Goal: Task Accomplishment & Management: Use online tool/utility

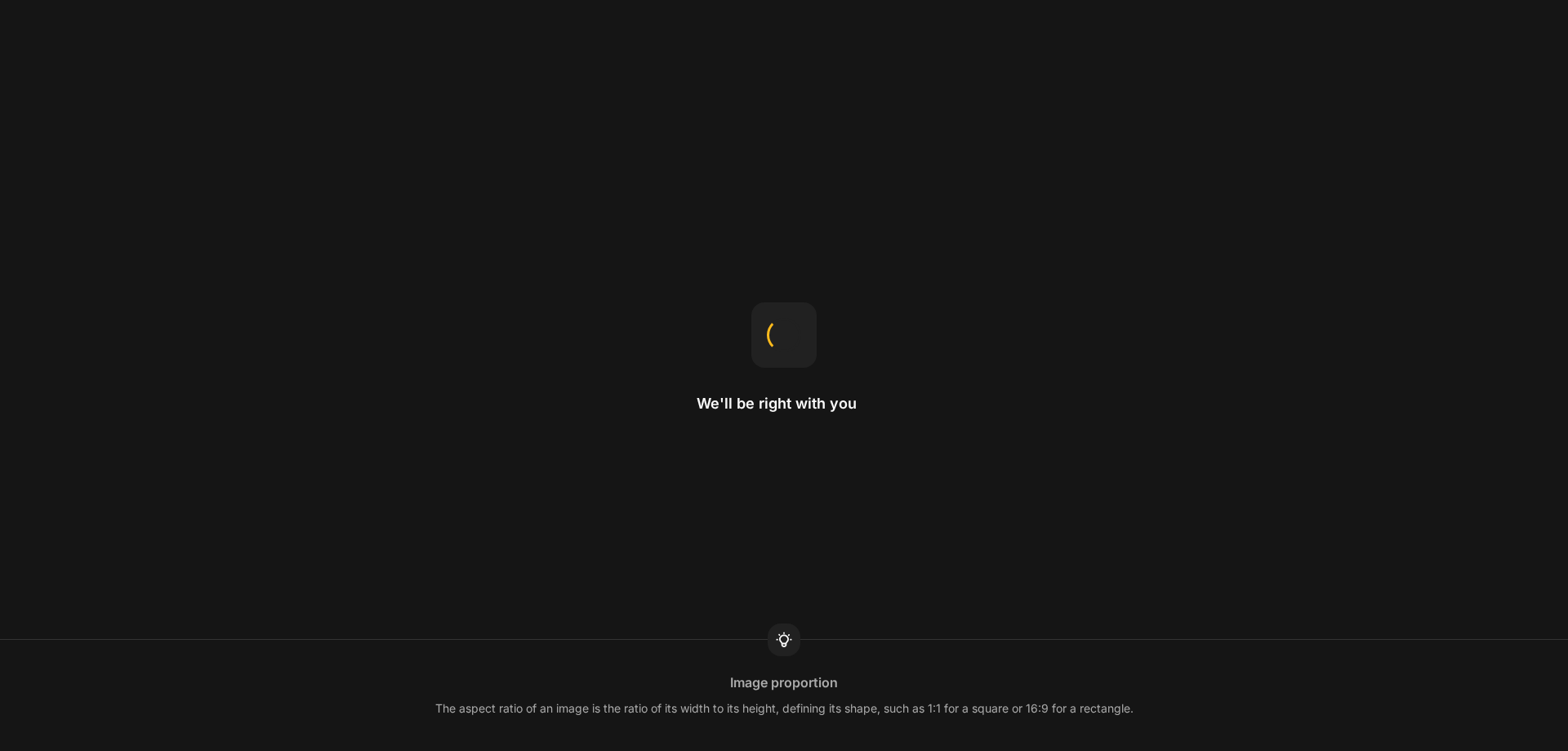
select select "ENG"
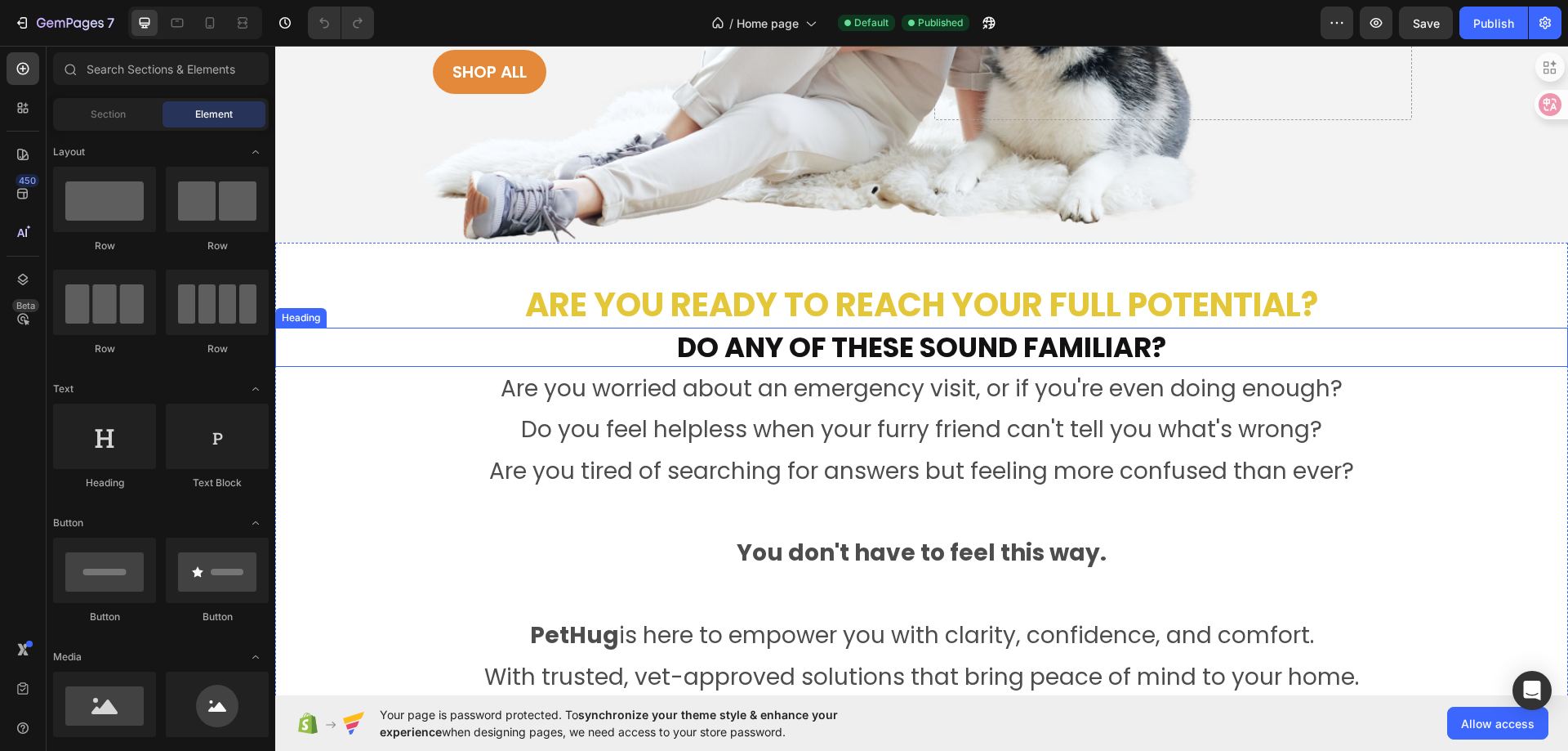
scroll to position [490, 0]
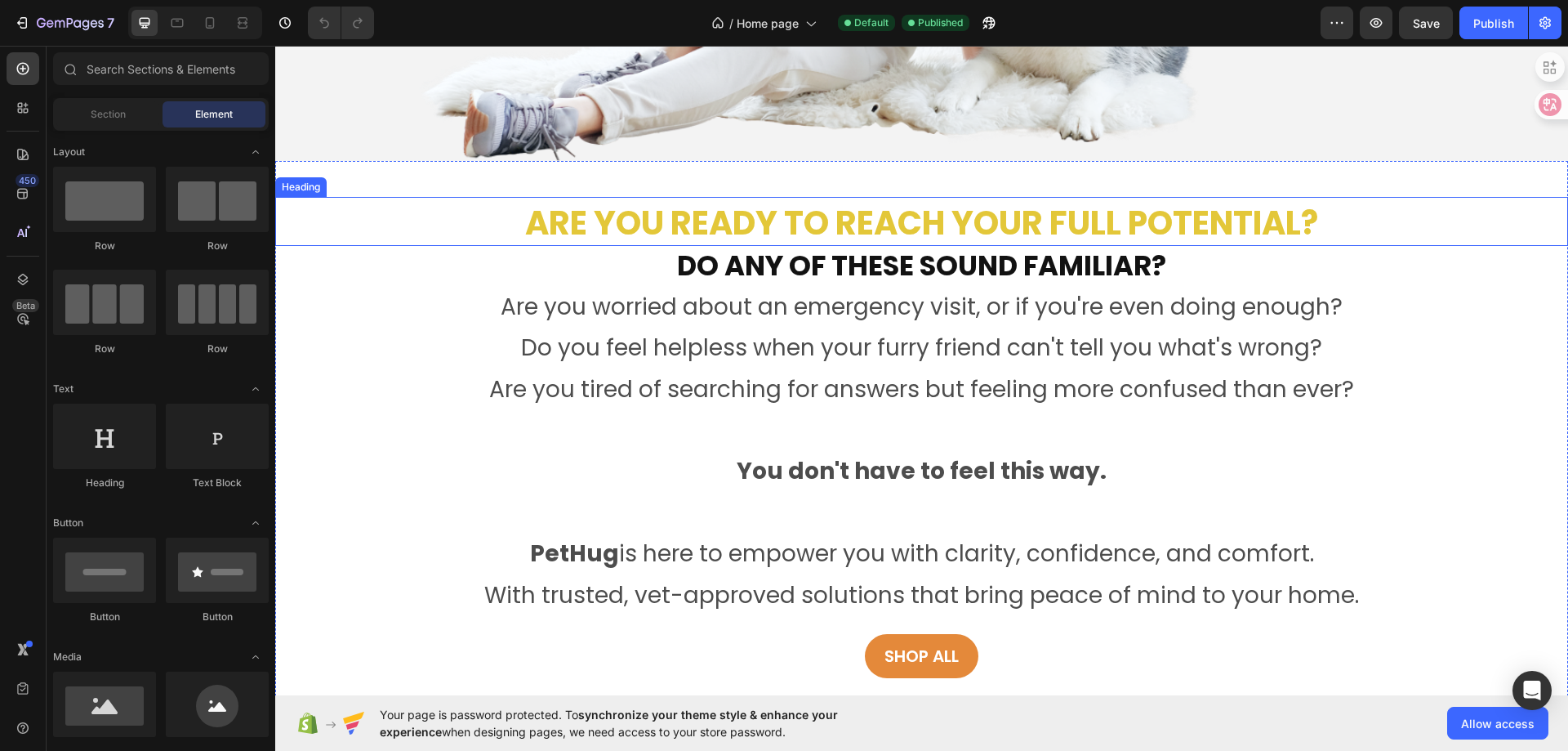
click at [623, 206] on h2 "Are you ready to reach your full potential?" at bounding box center [922, 223] width 1293 height 46
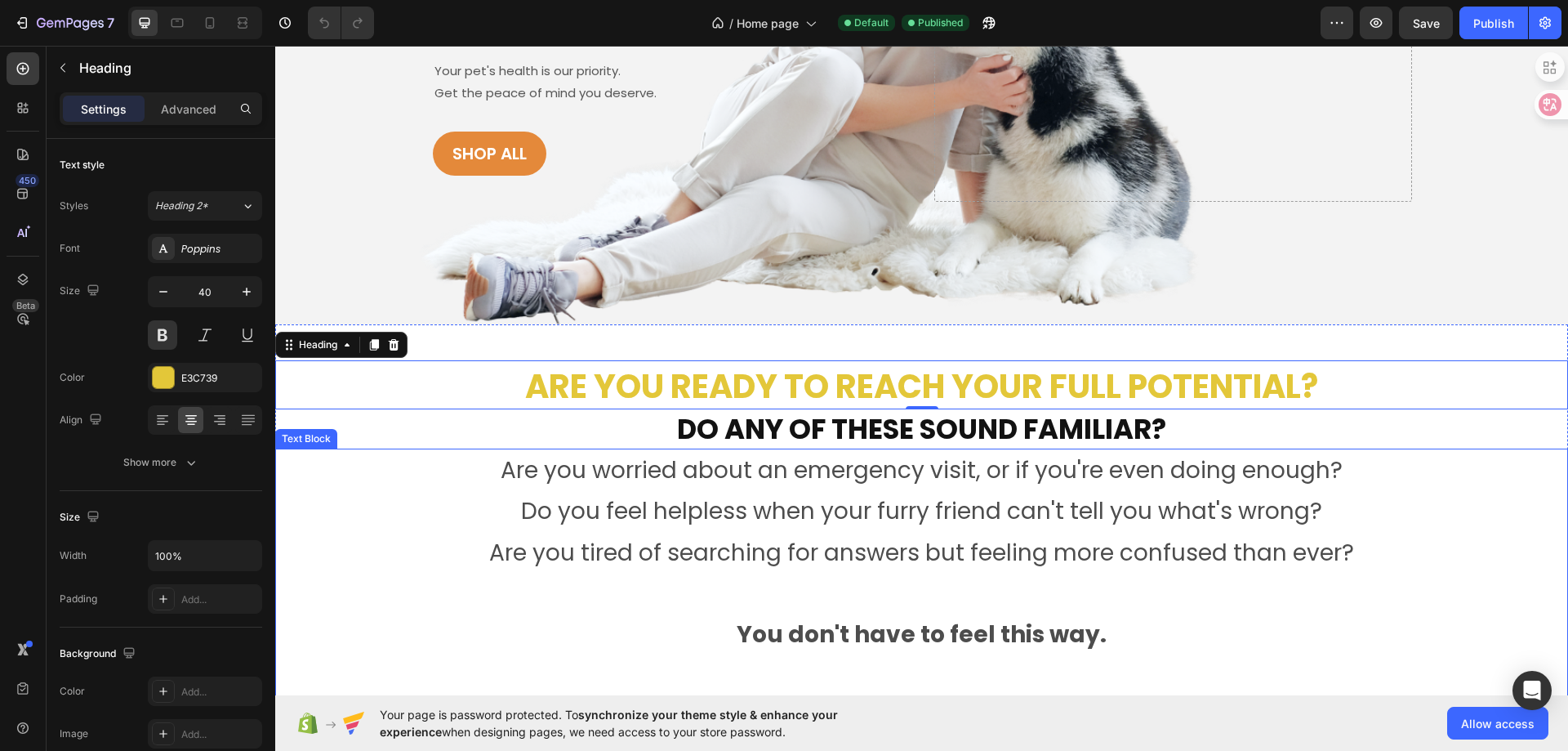
scroll to position [245, 0]
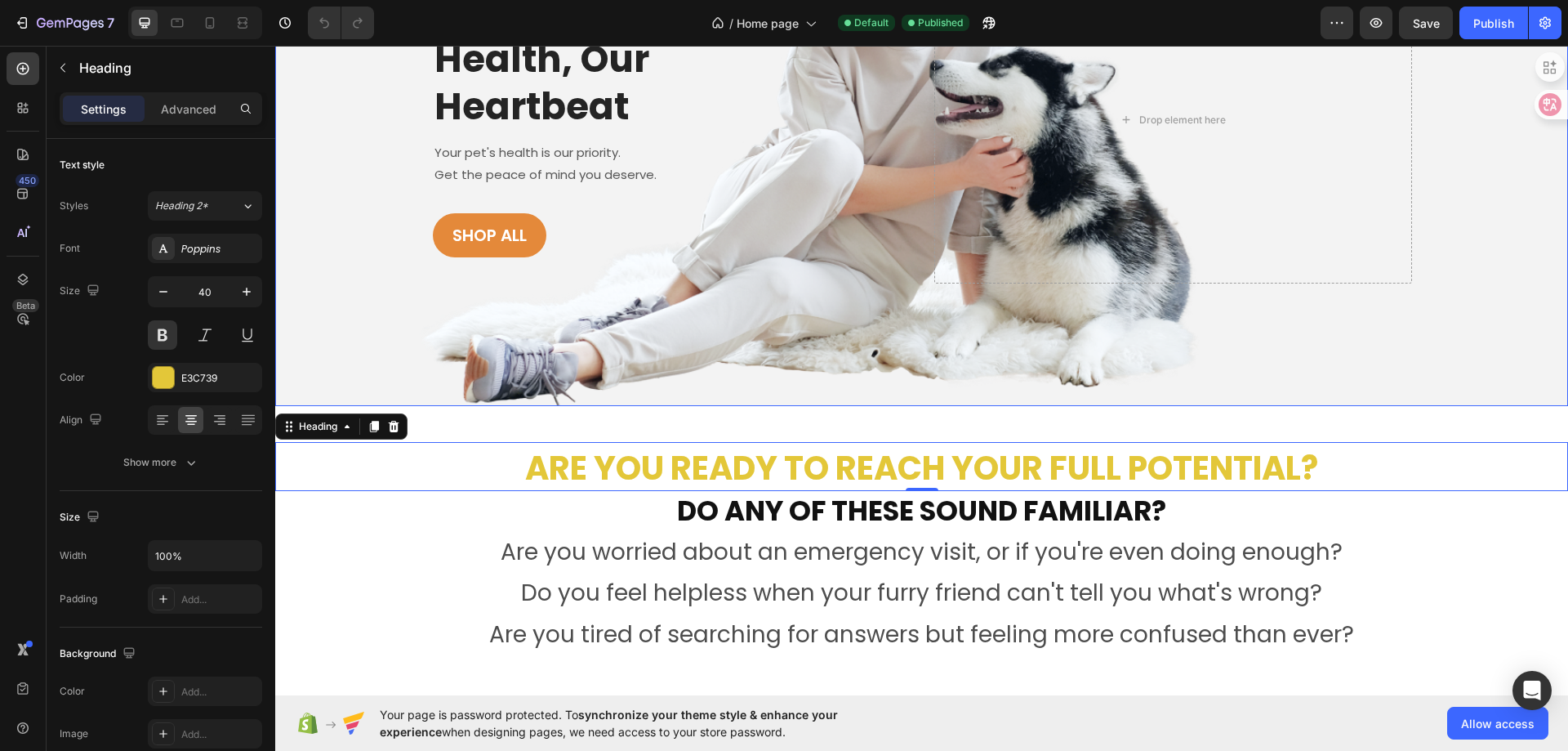
click at [372, 244] on div "PET STORE Text block Your Pet's Health, Our Heartbeat Heading Your pet's health…" at bounding box center [922, 119] width 1293 height 572
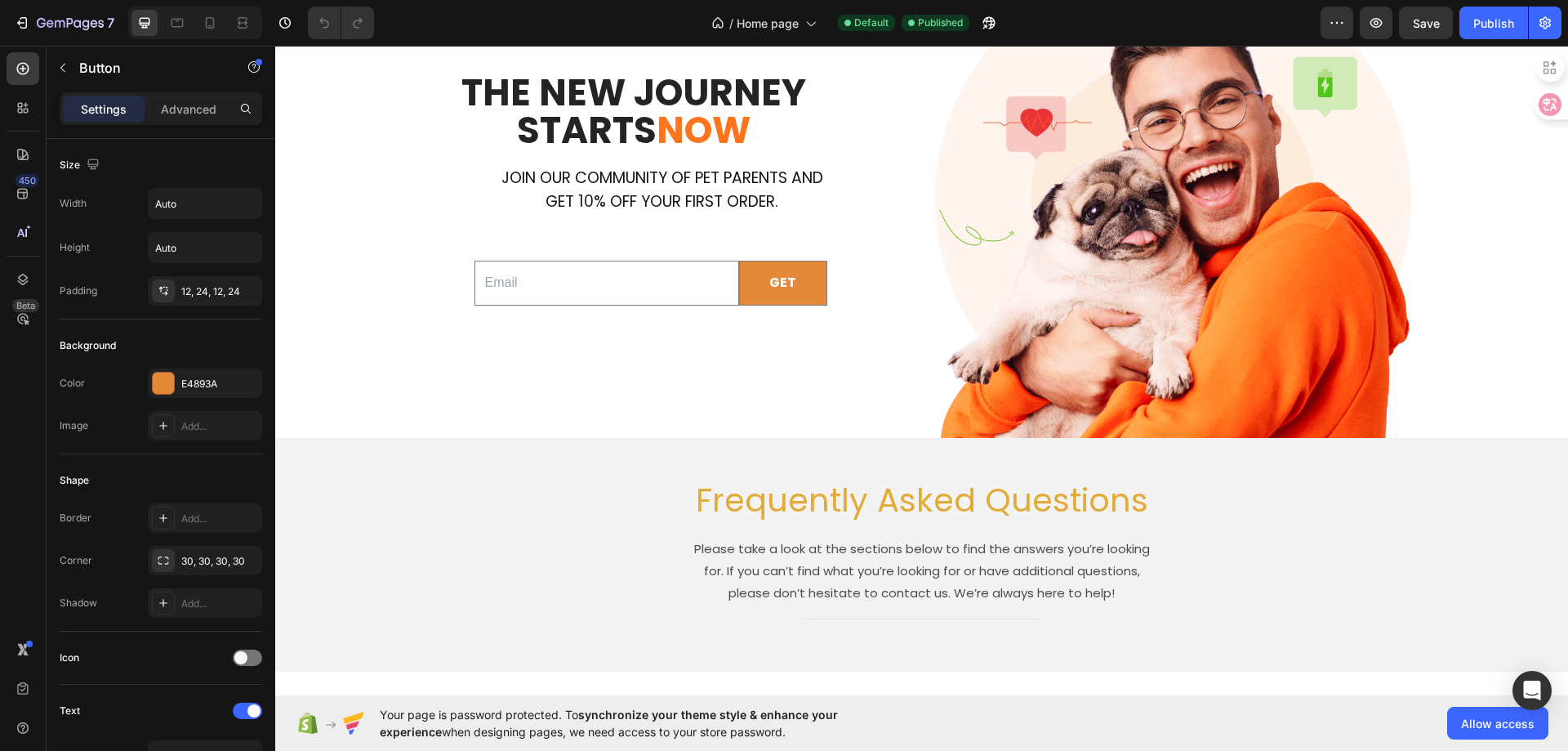
scroll to position [4167, 0]
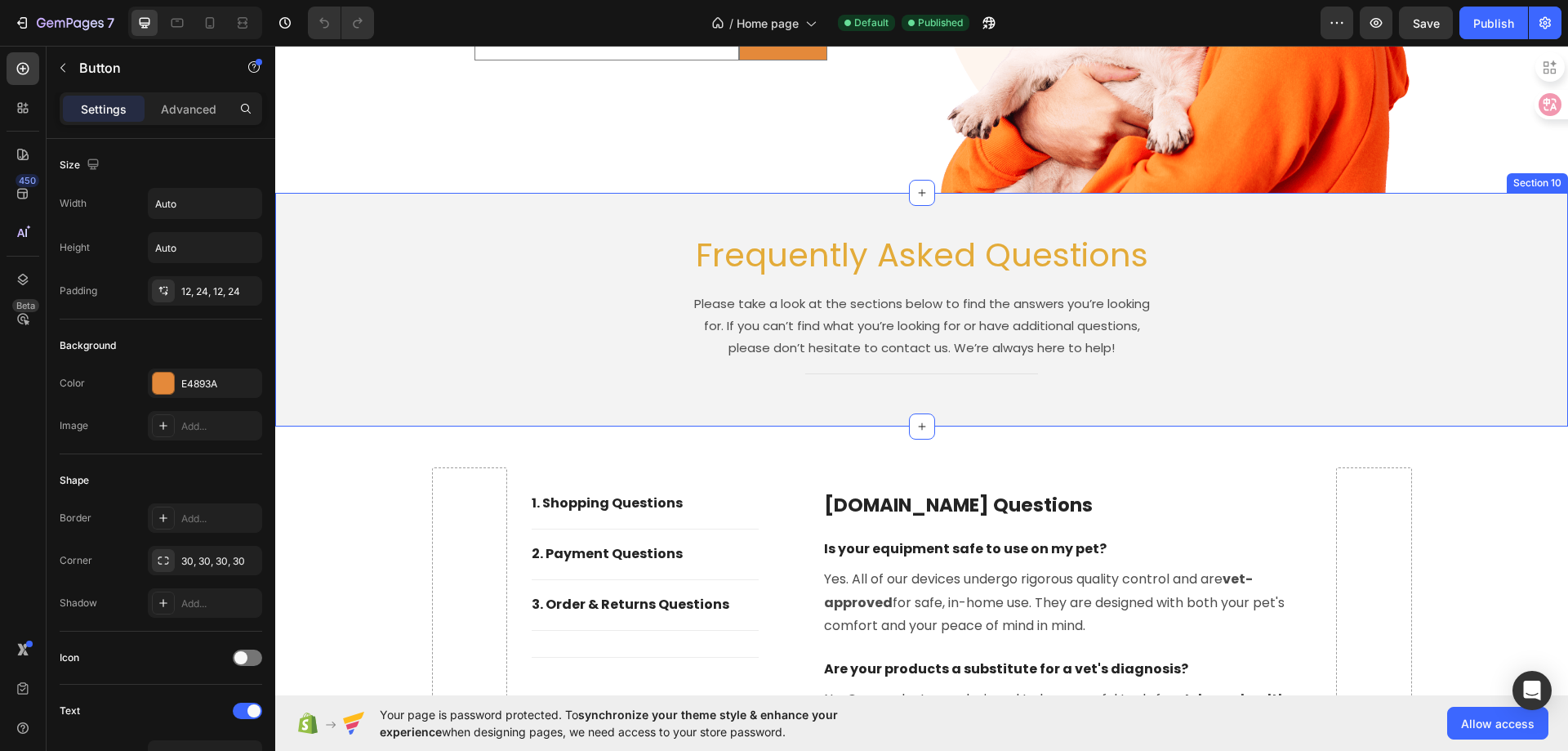
click at [652, 263] on div "Frequently Asked Questions Heading Please take a look at the sections below to …" at bounding box center [922, 310] width 1269 height 185
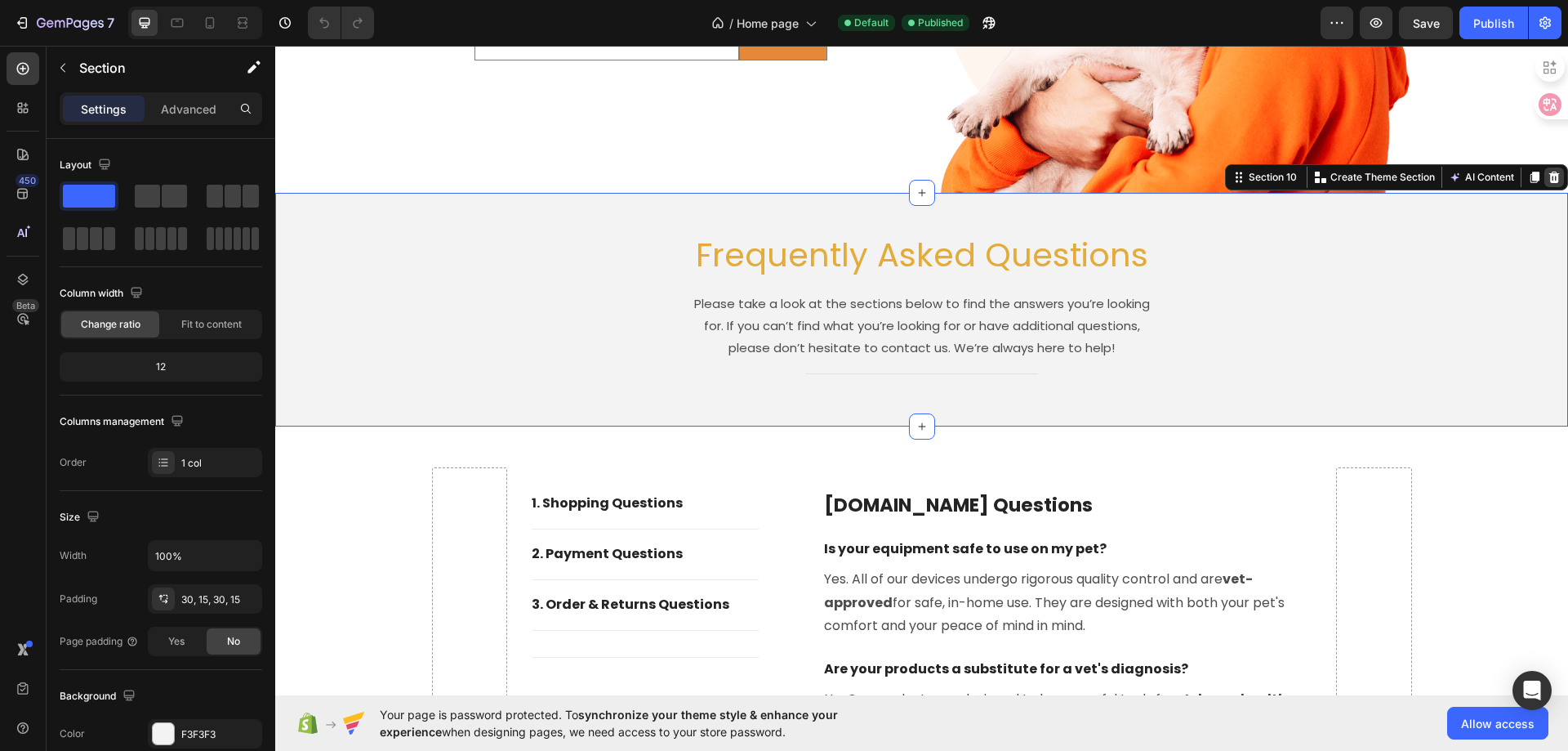
click at [1548, 181] on icon at bounding box center [1554, 177] width 13 height 13
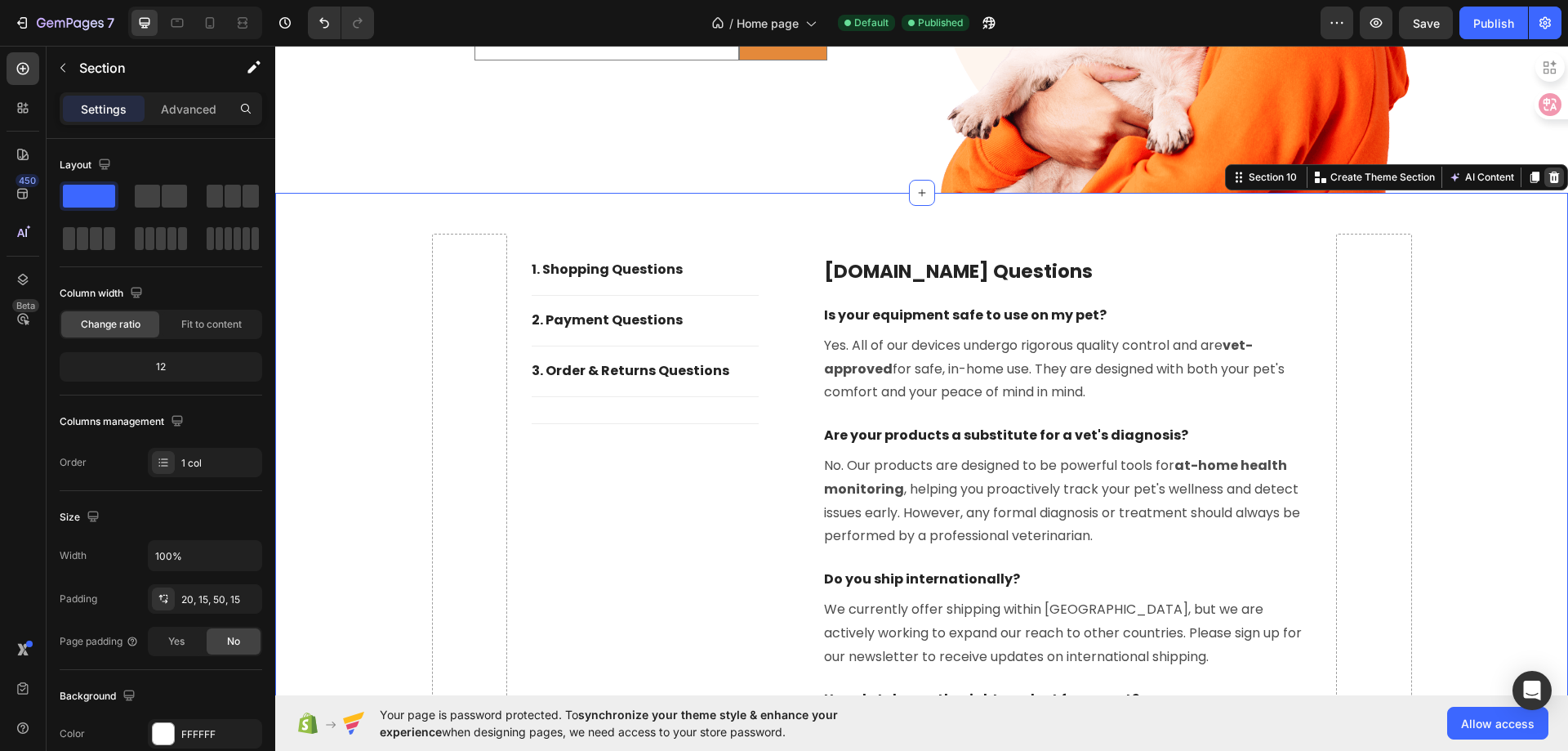
click at [1548, 179] on icon at bounding box center [1554, 177] width 13 height 13
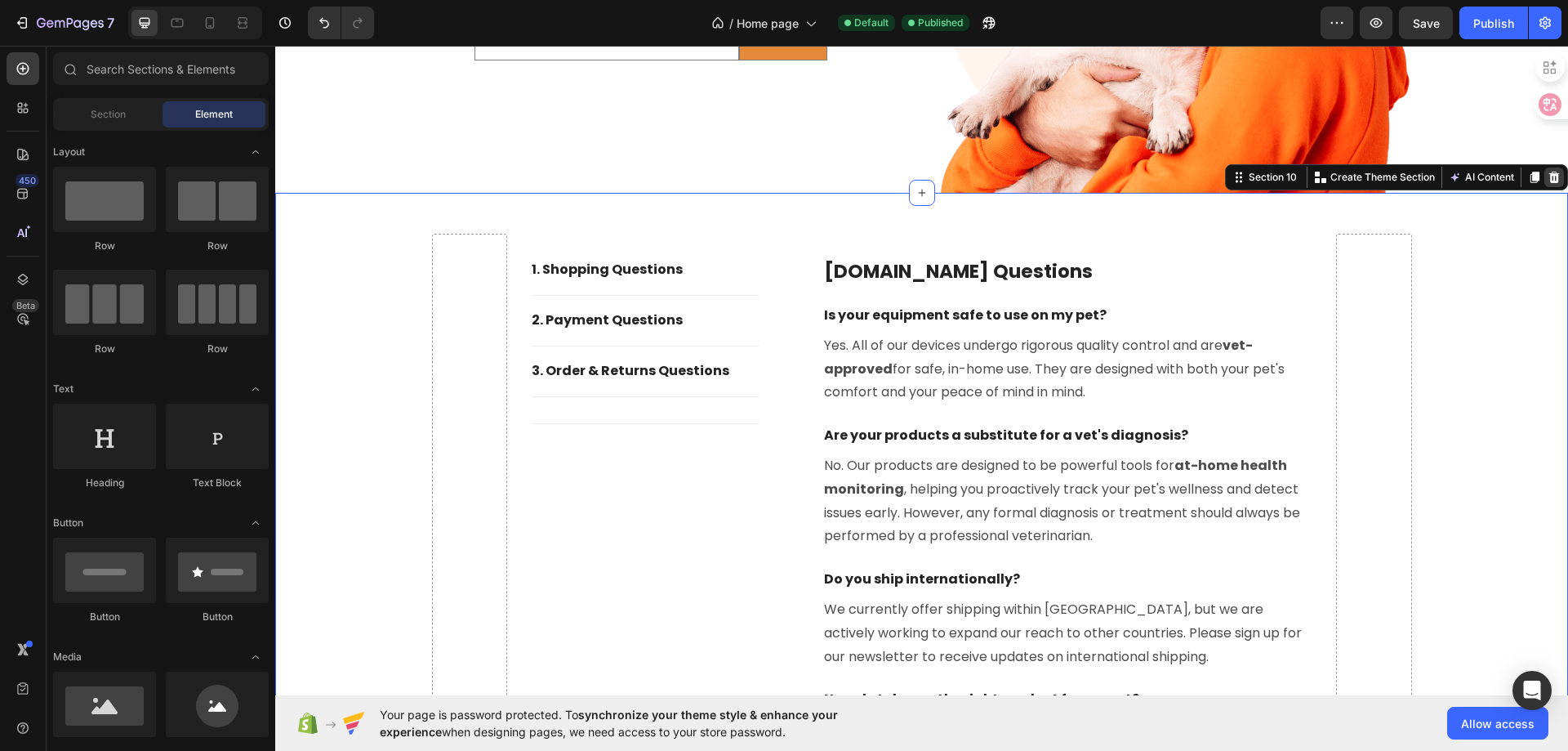
scroll to position [3900, 0]
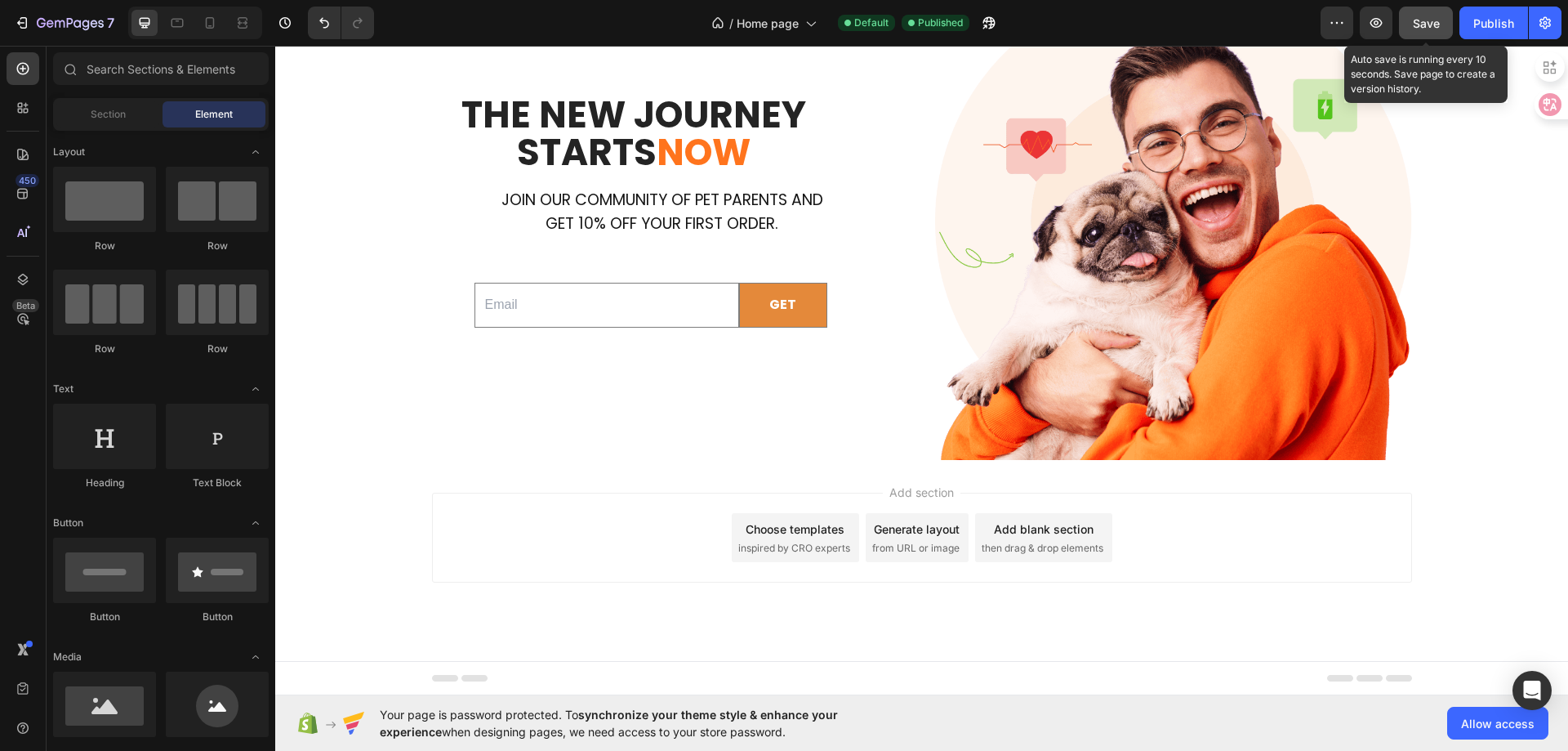
click at [1424, 32] on button "Save" at bounding box center [1426, 23] width 54 height 33
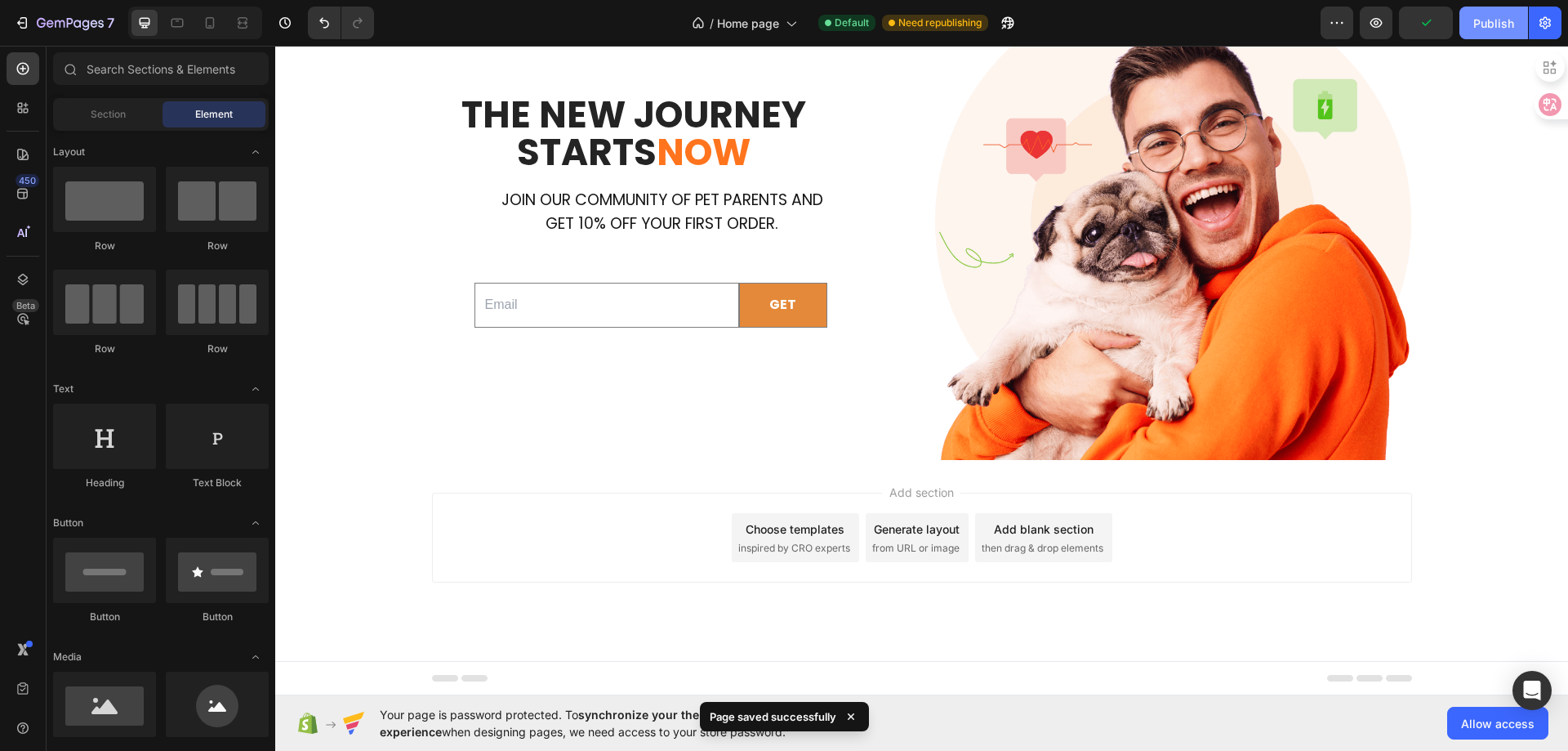
click at [1489, 30] on div "Publish" at bounding box center [1493, 23] width 41 height 17
click at [803, 543] on span "inspired by CRO experts" at bounding box center [794, 548] width 112 height 15
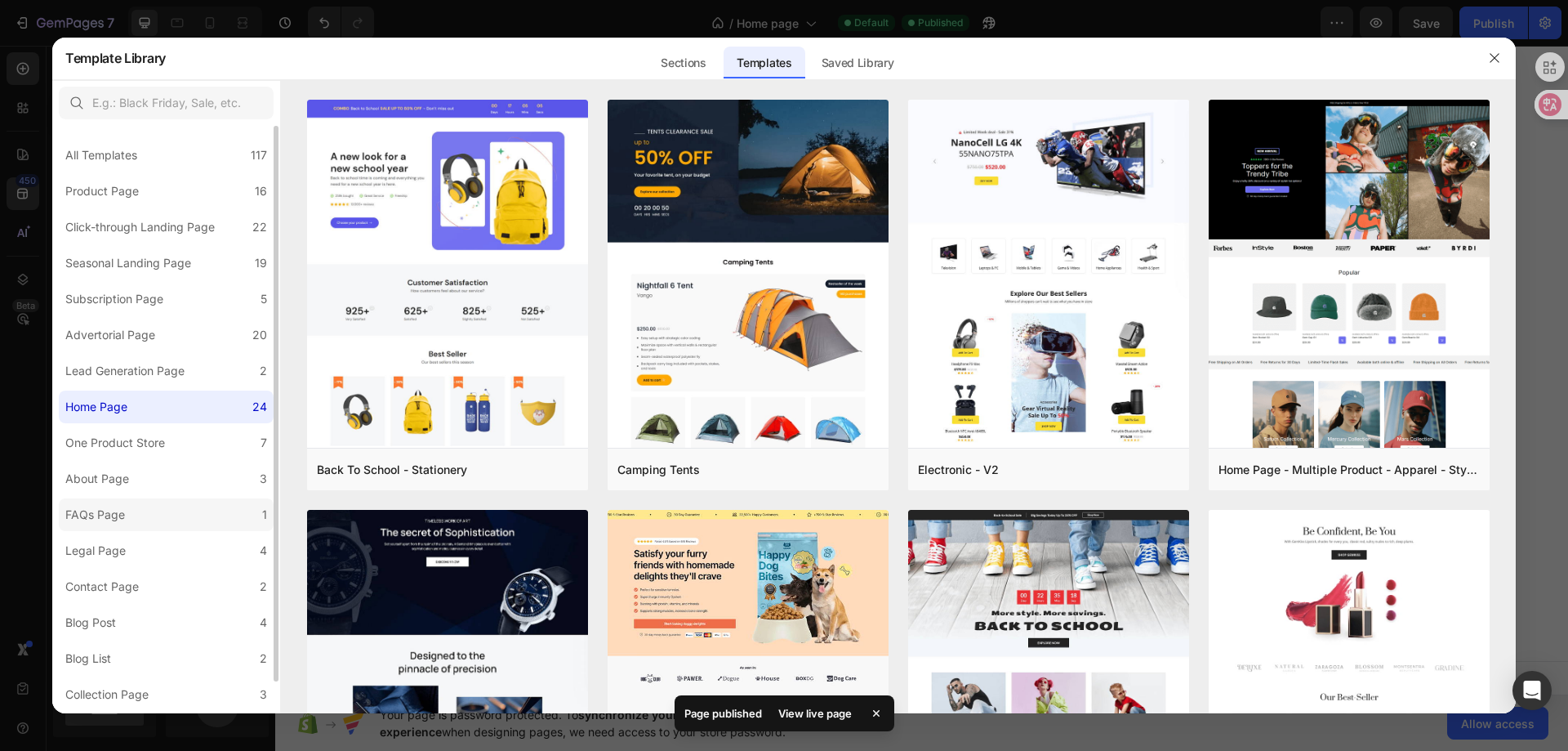
click at [116, 519] on div "FAQs Page" at bounding box center [95, 515] width 60 height 20
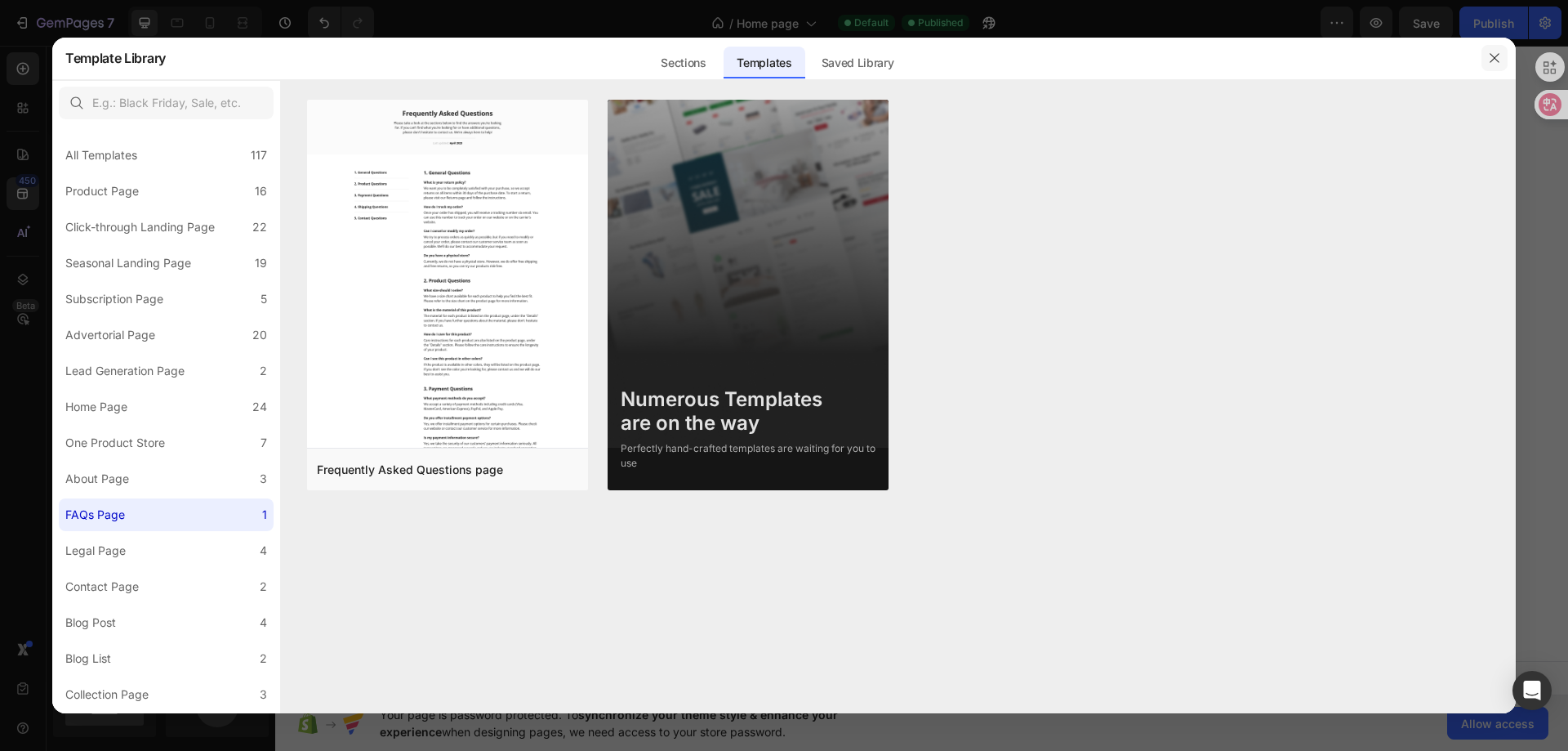
click at [1494, 63] on icon "button" at bounding box center [1494, 58] width 13 height 13
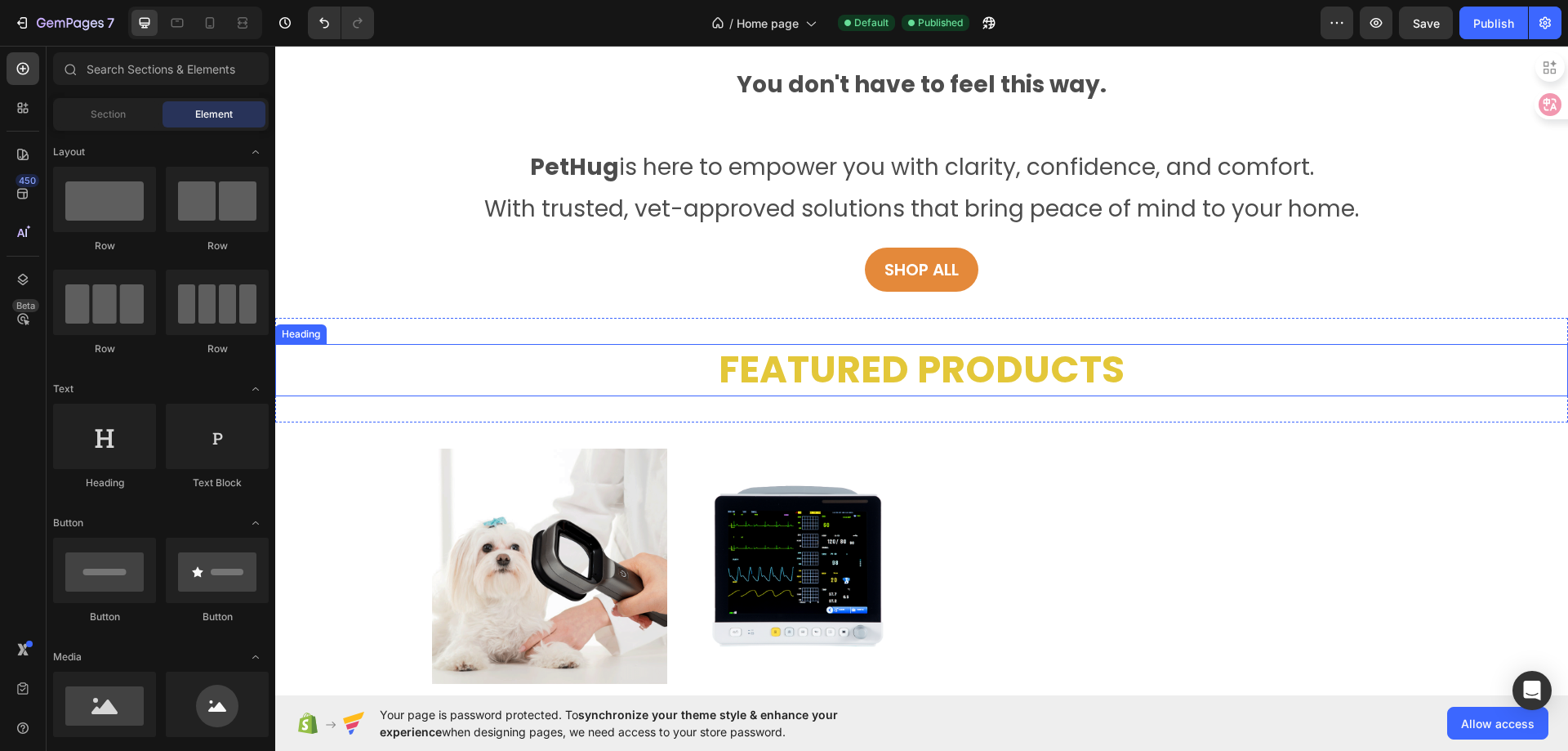
scroll to position [959, 0]
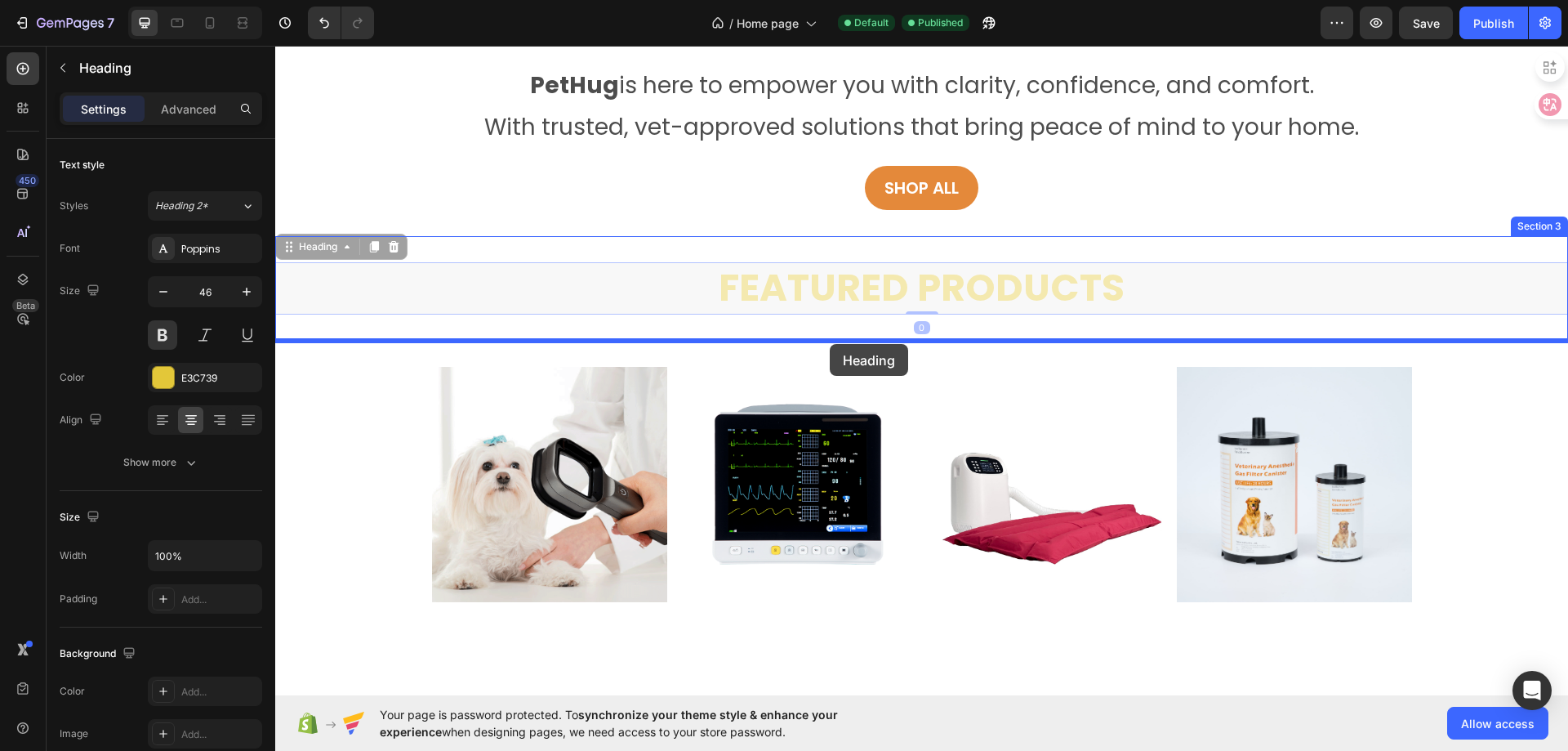
drag, startPoint x: 824, startPoint y: 293, endPoint x: 830, endPoint y: 344, distance: 51.4
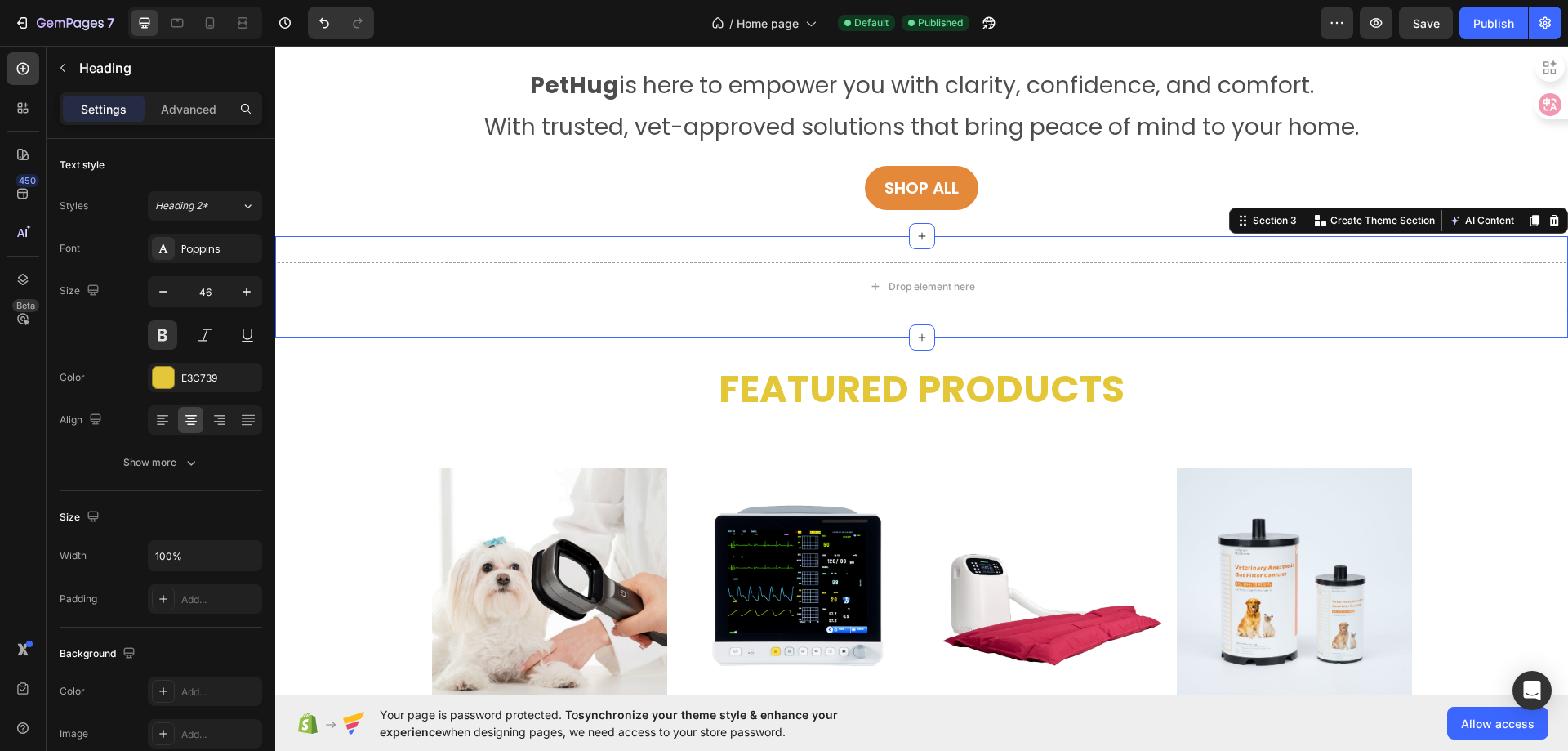
click at [1436, 254] on div "Drop element here Section 3 You can create reusable sections Create Theme Secti…" at bounding box center [922, 286] width 1293 height 101
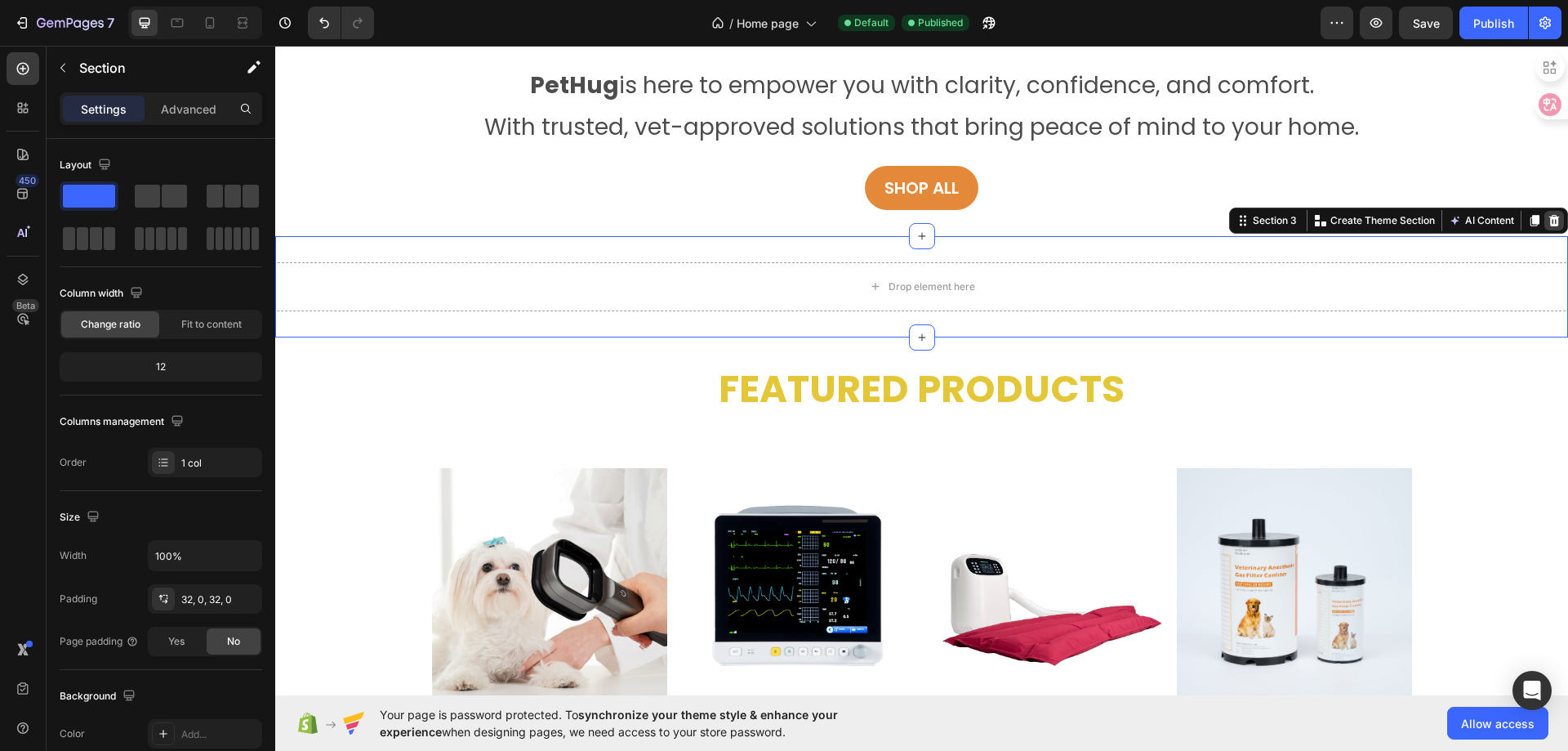
click at [1548, 222] on icon at bounding box center [1554, 220] width 13 height 13
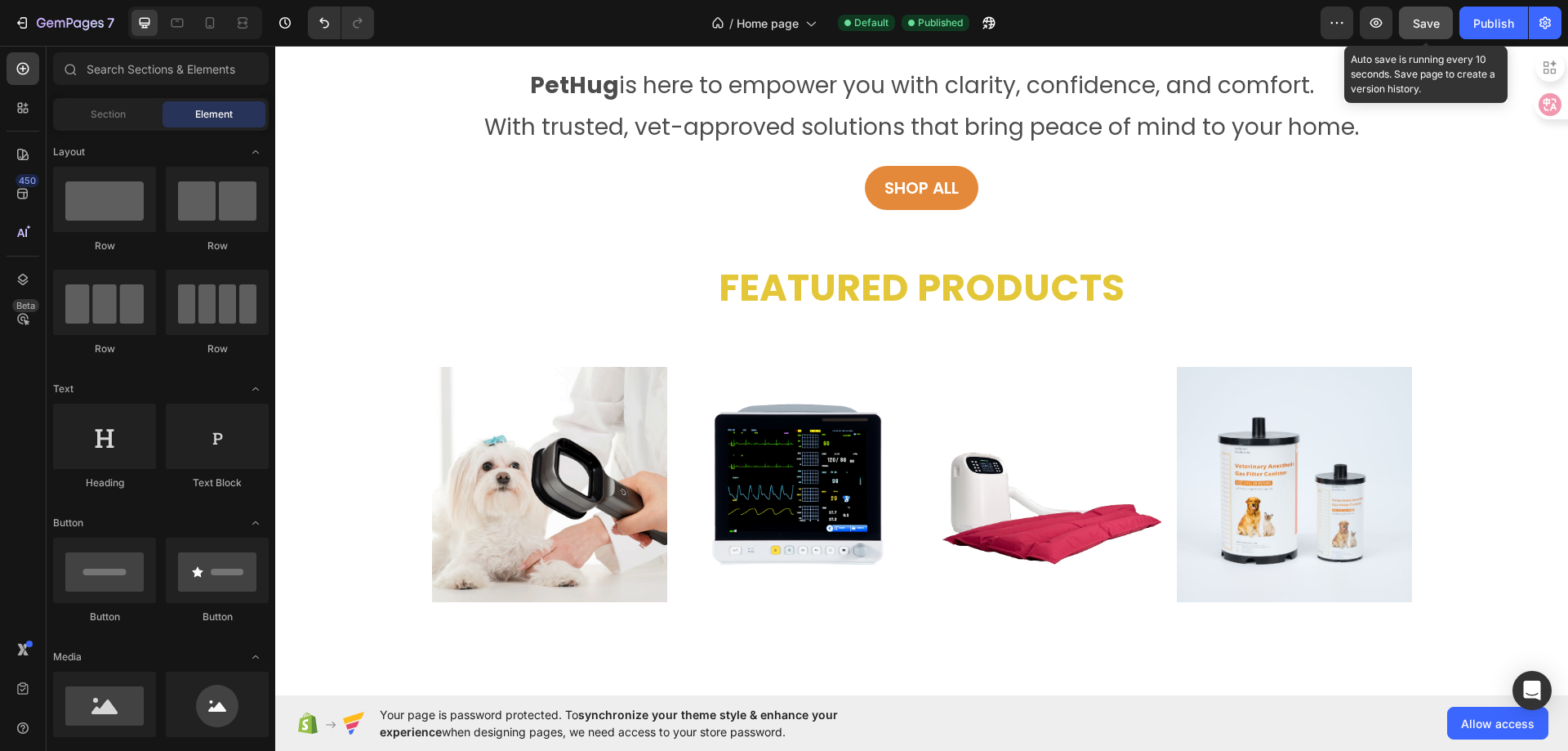
click at [1416, 27] on span "Save" at bounding box center [1426, 23] width 27 height 14
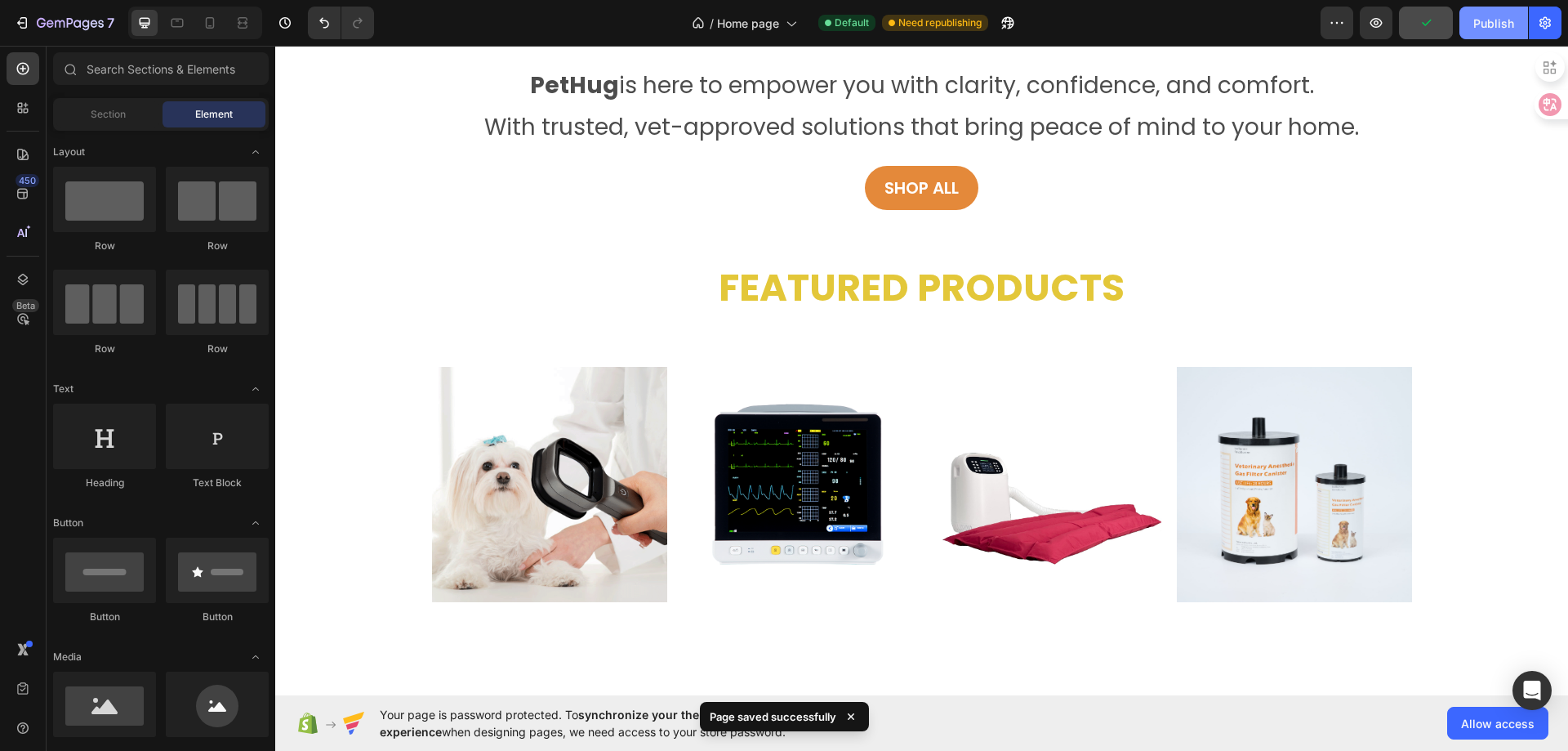
click at [1495, 32] on button "Publish" at bounding box center [1493, 23] width 69 height 33
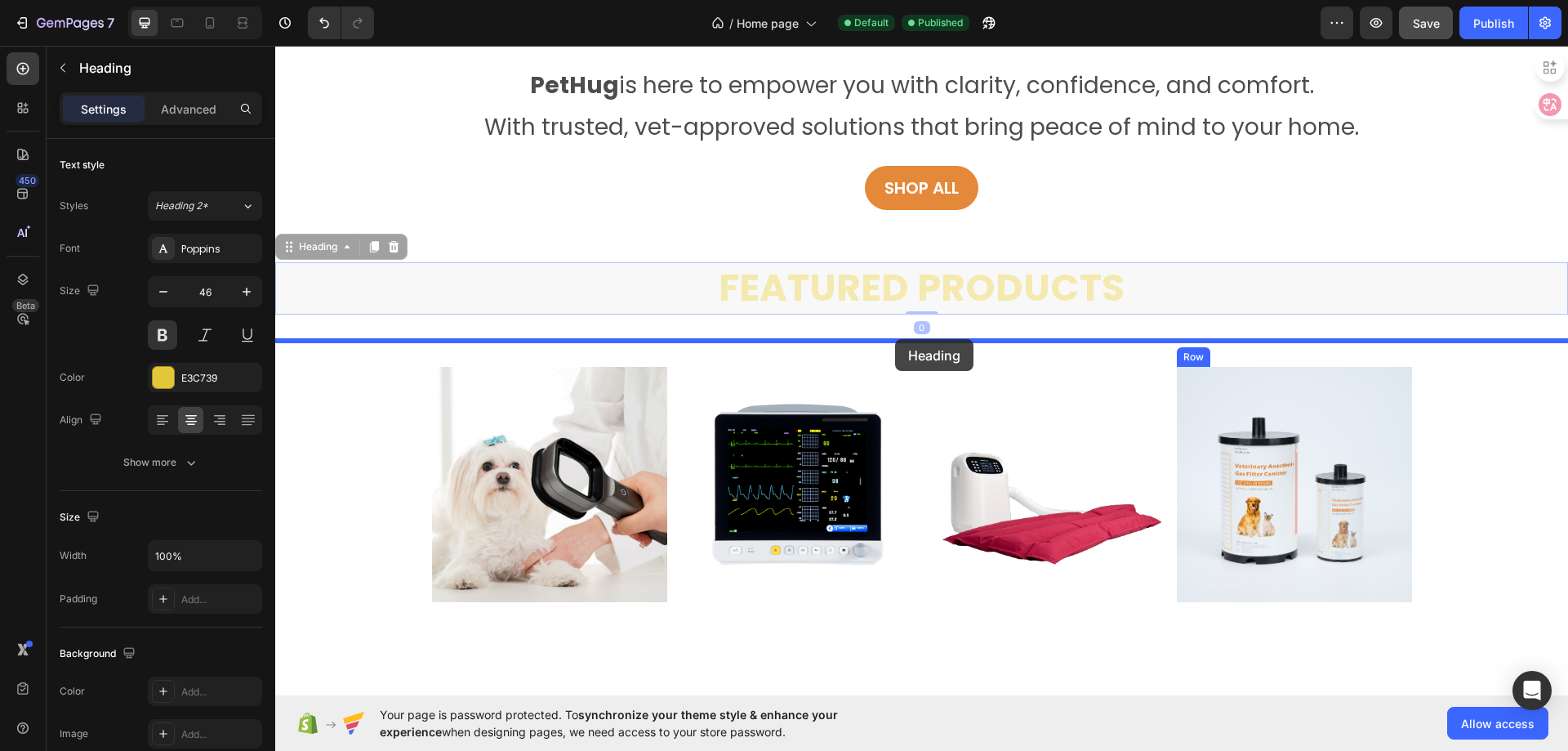
drag, startPoint x: 908, startPoint y: 288, endPoint x: 894, endPoint y: 343, distance: 56.8
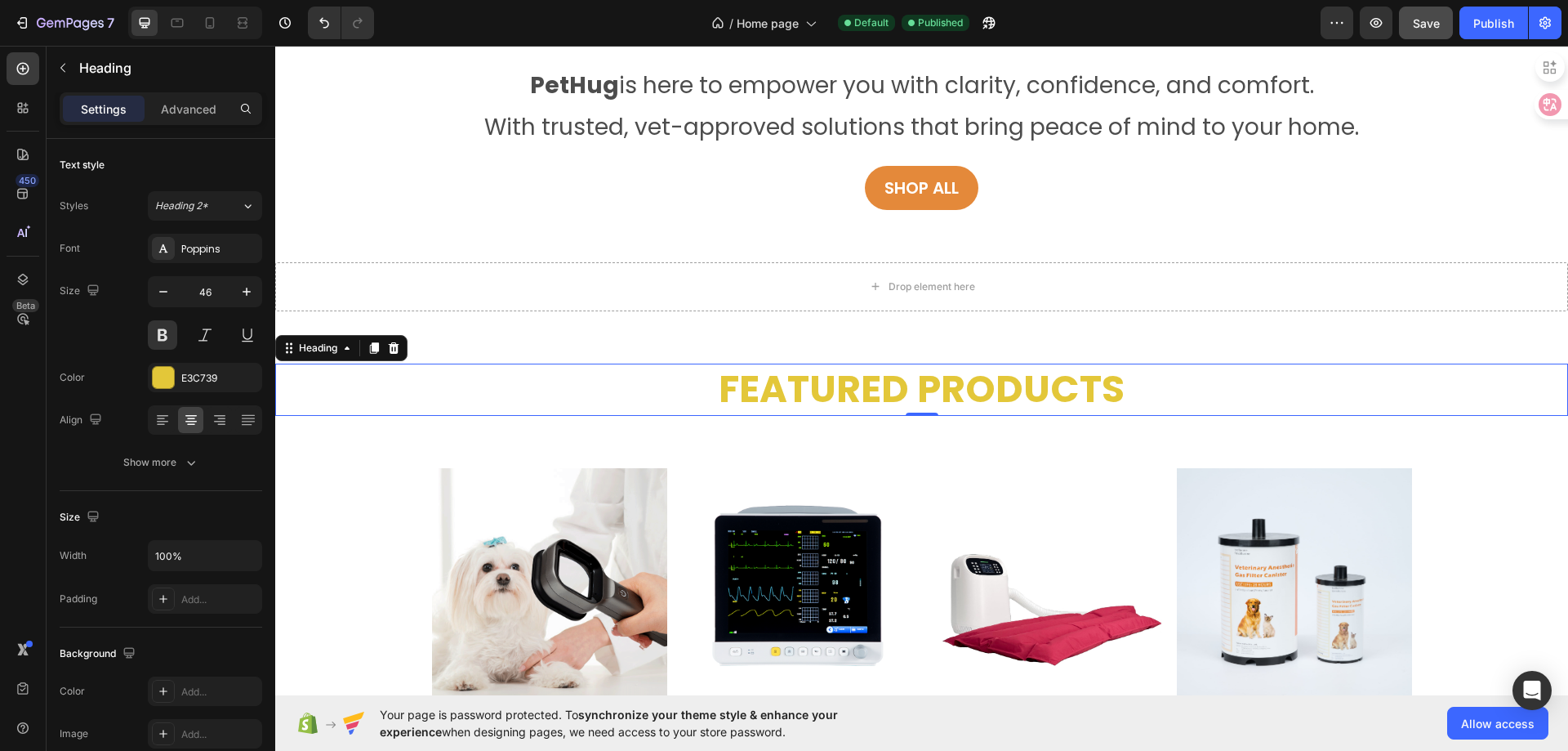
click at [1016, 387] on h2 "Featured Products" at bounding box center [922, 390] width 1293 height 53
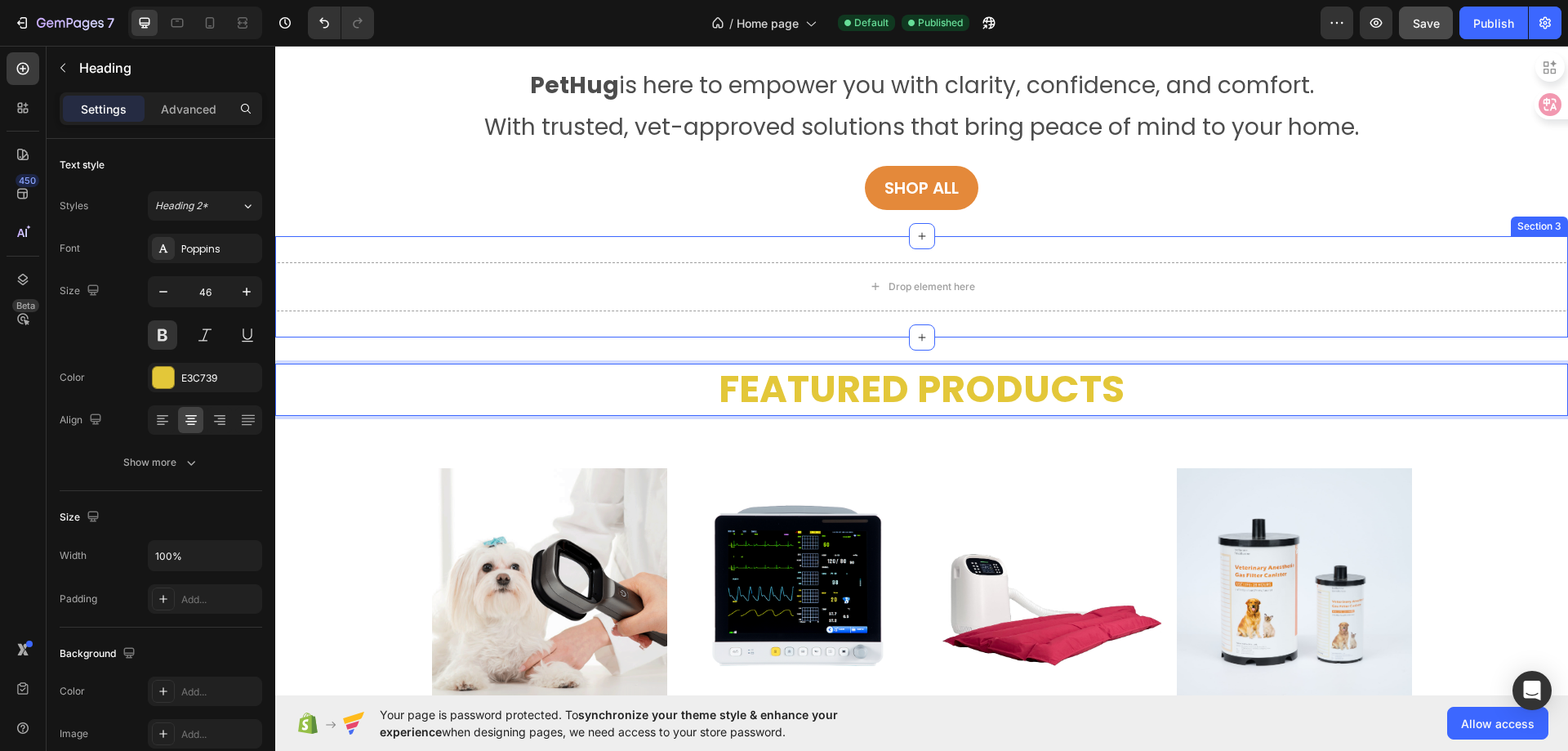
click at [1051, 247] on div "Drop element here Section 3" at bounding box center [922, 286] width 1293 height 101
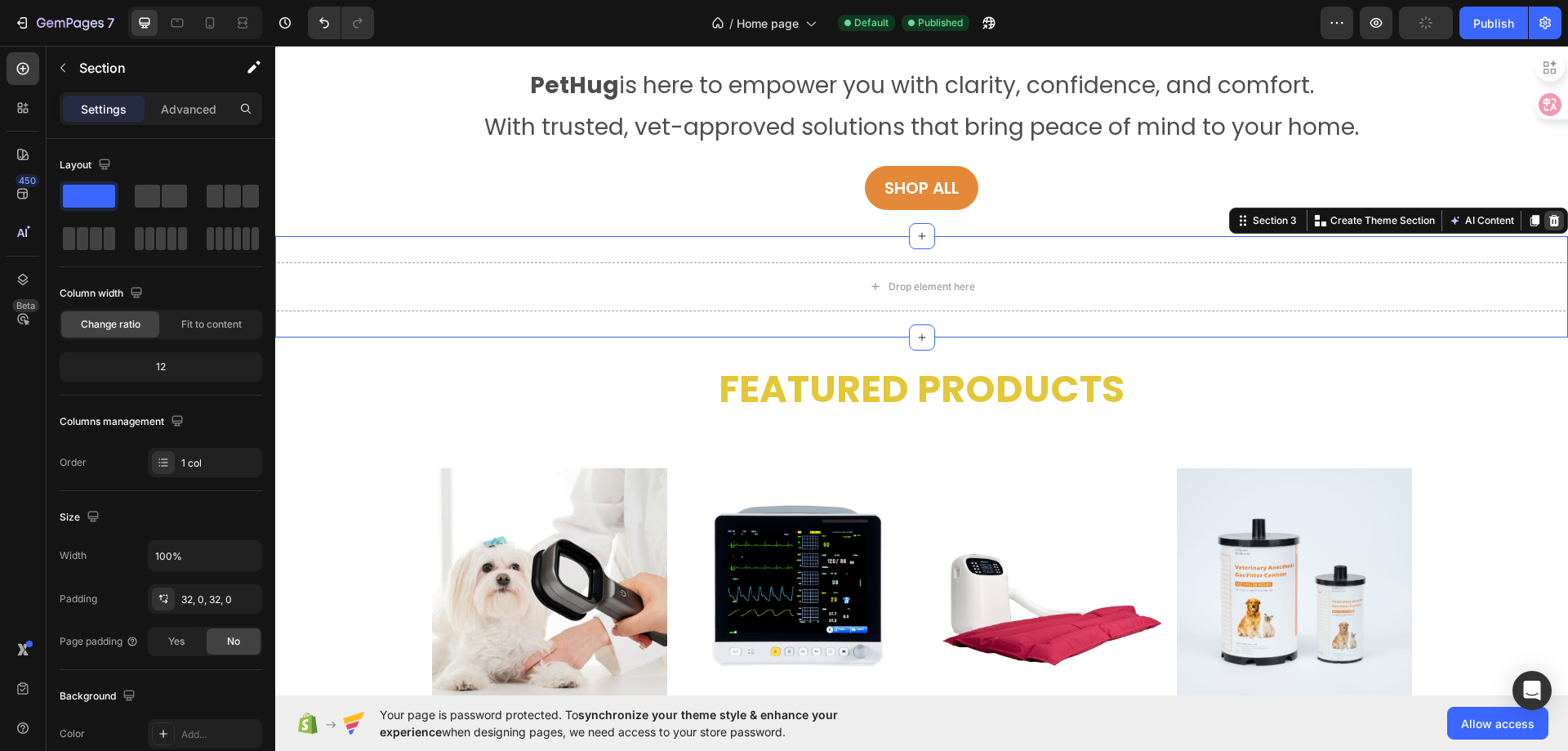
click at [1548, 218] on icon at bounding box center [1554, 220] width 13 height 13
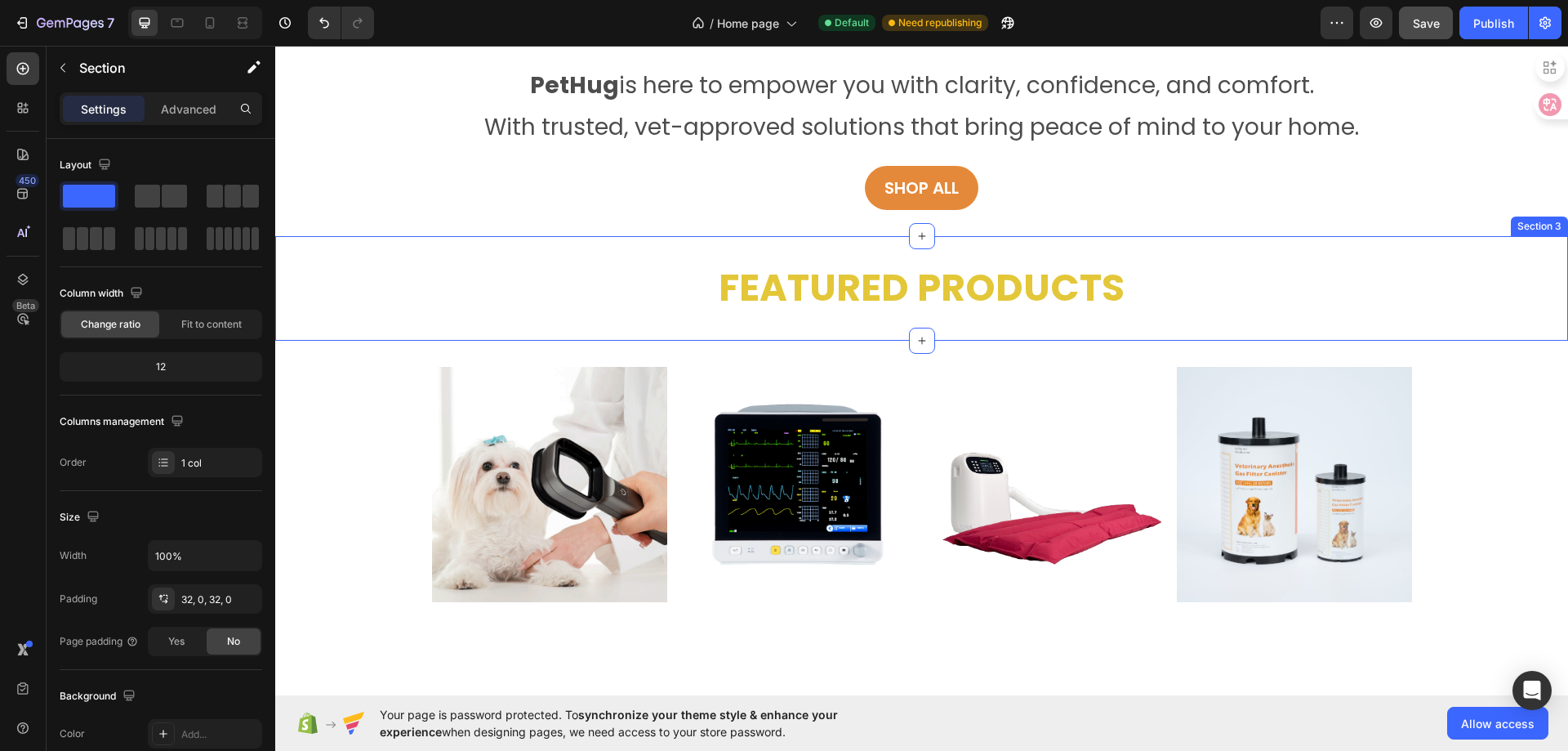
click at [1154, 252] on div "Featured Products Heading Section 3" at bounding box center [922, 287] width 1293 height 104
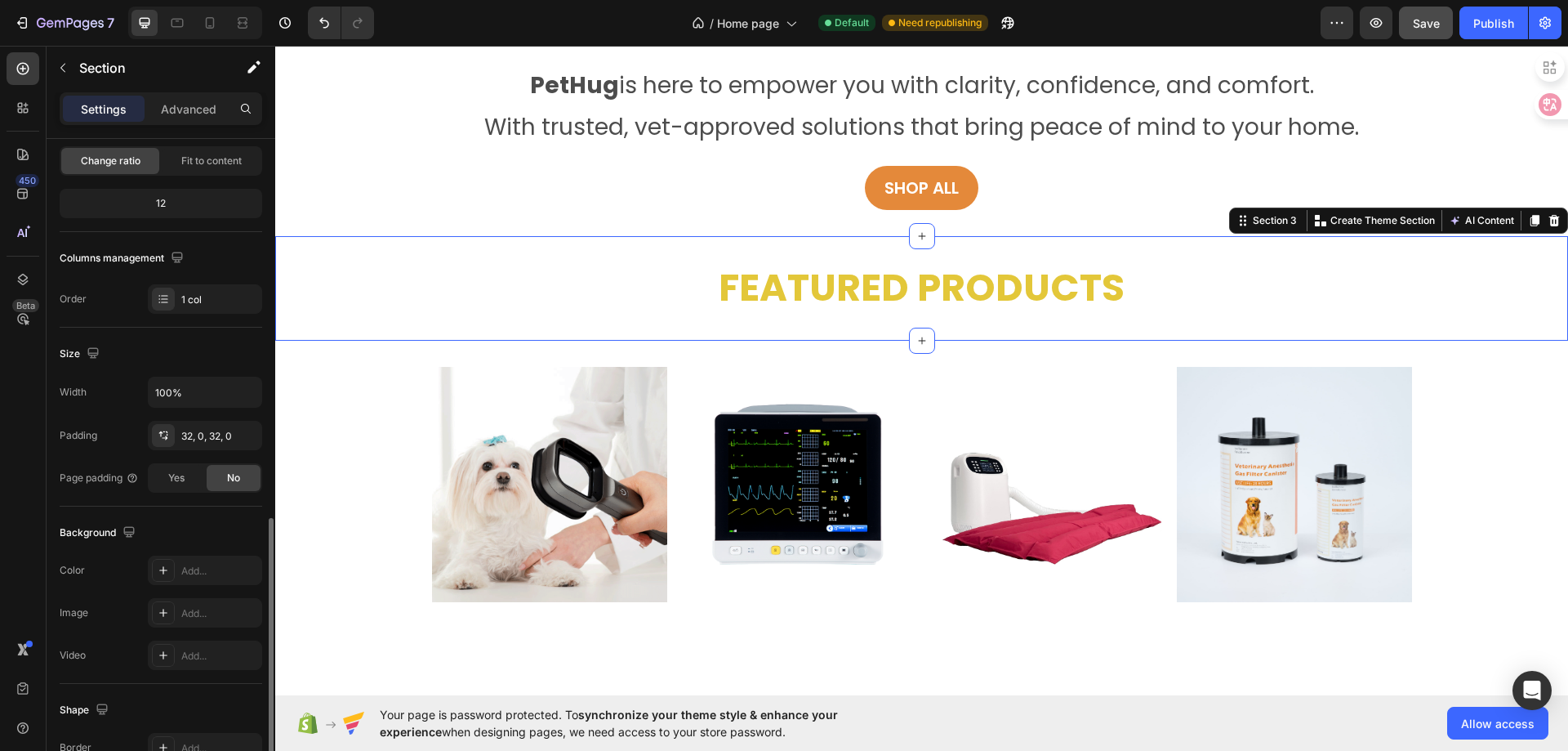
scroll to position [327, 0]
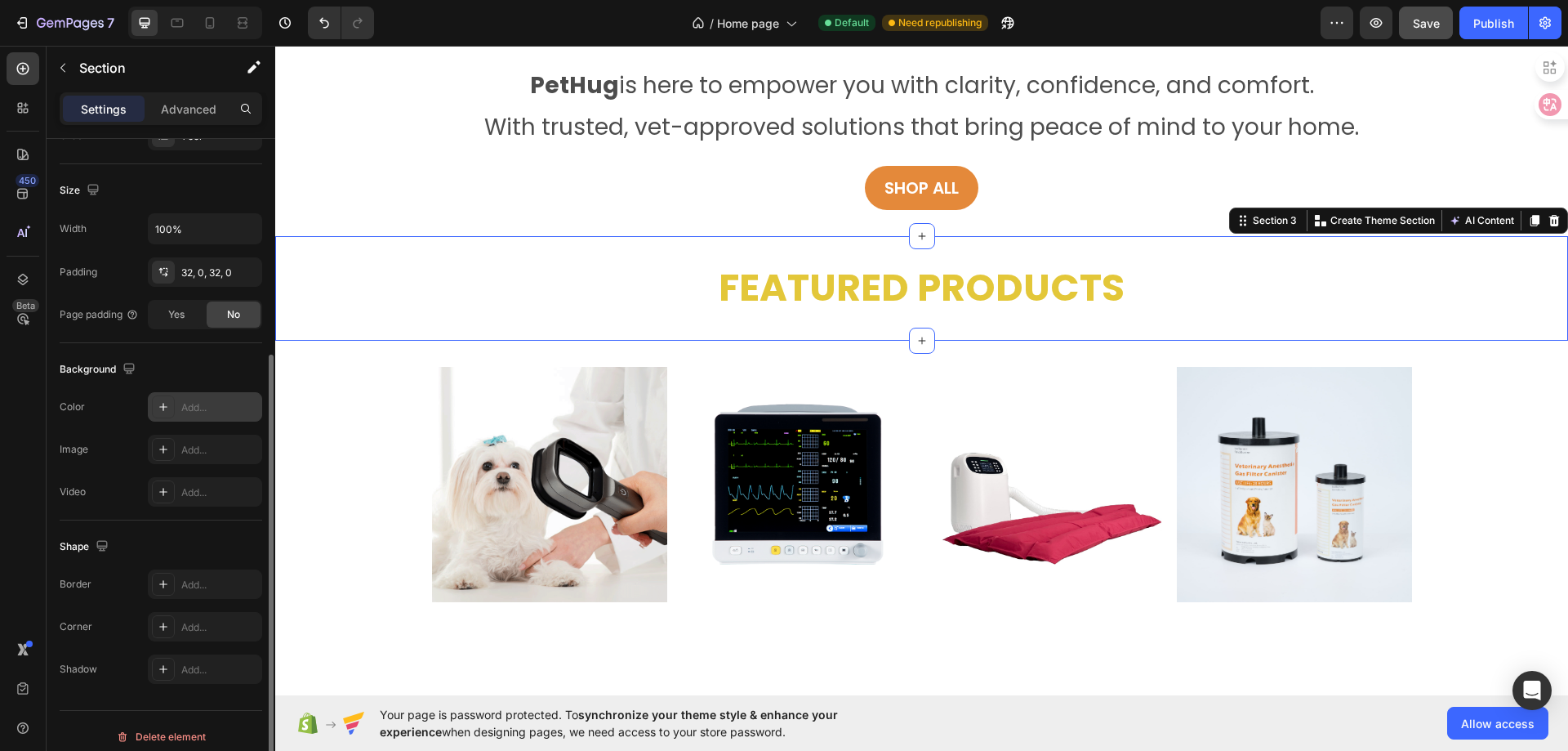
click at [158, 410] on icon at bounding box center [163, 407] width 13 height 13
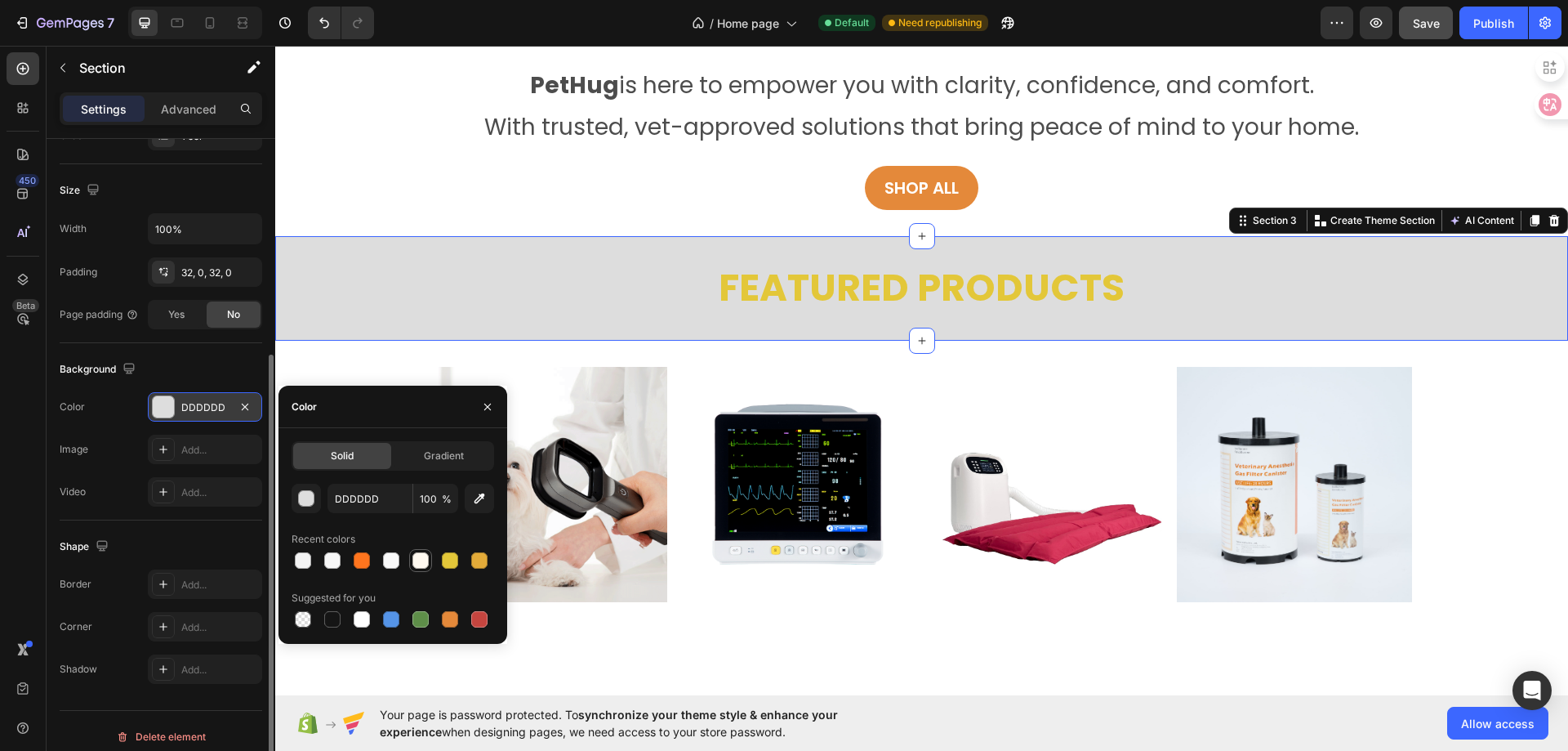
click at [423, 557] on div at bounding box center [421, 560] width 16 height 16
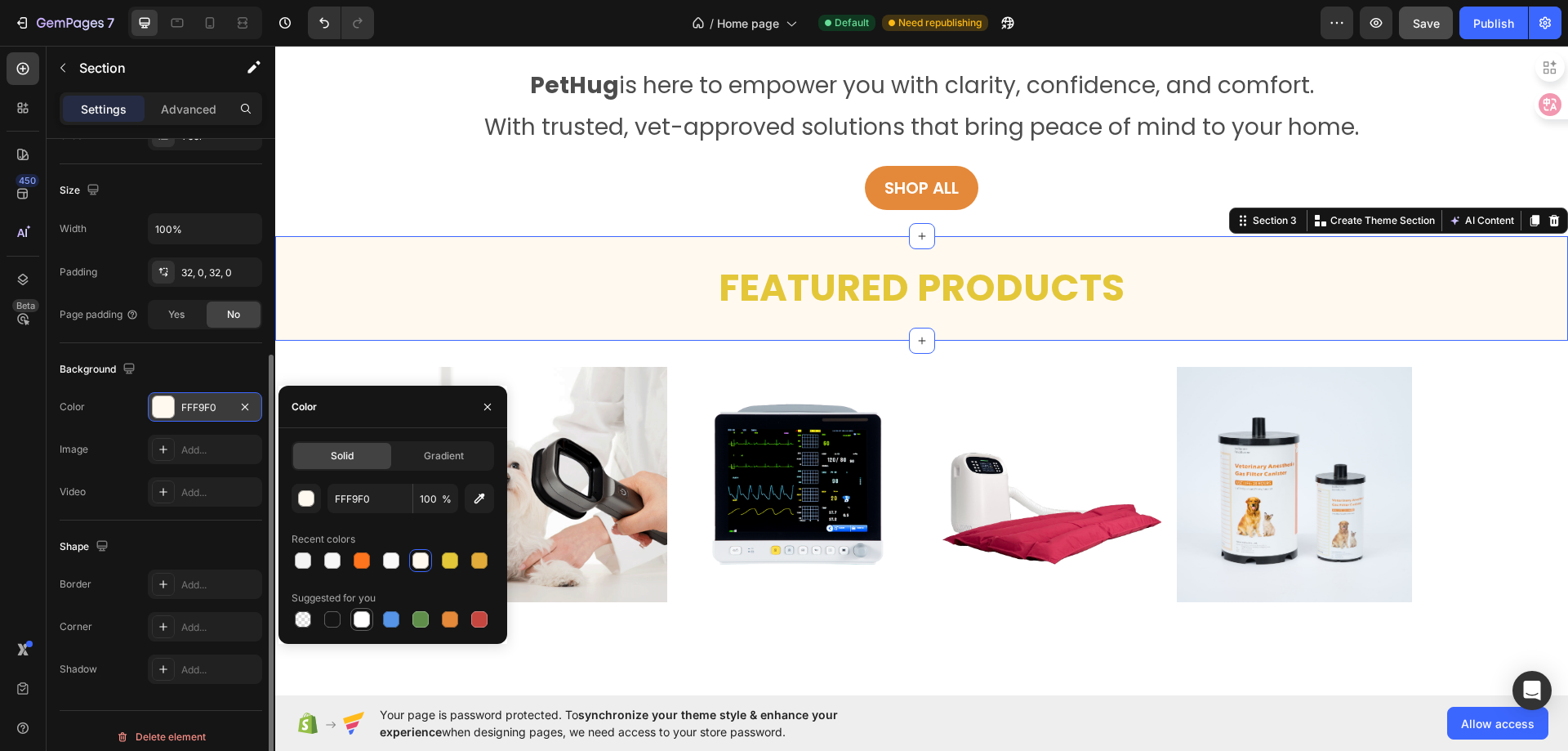
click at [372, 620] on div at bounding box center [361, 619] width 23 height 23
type input "FFFFFF"
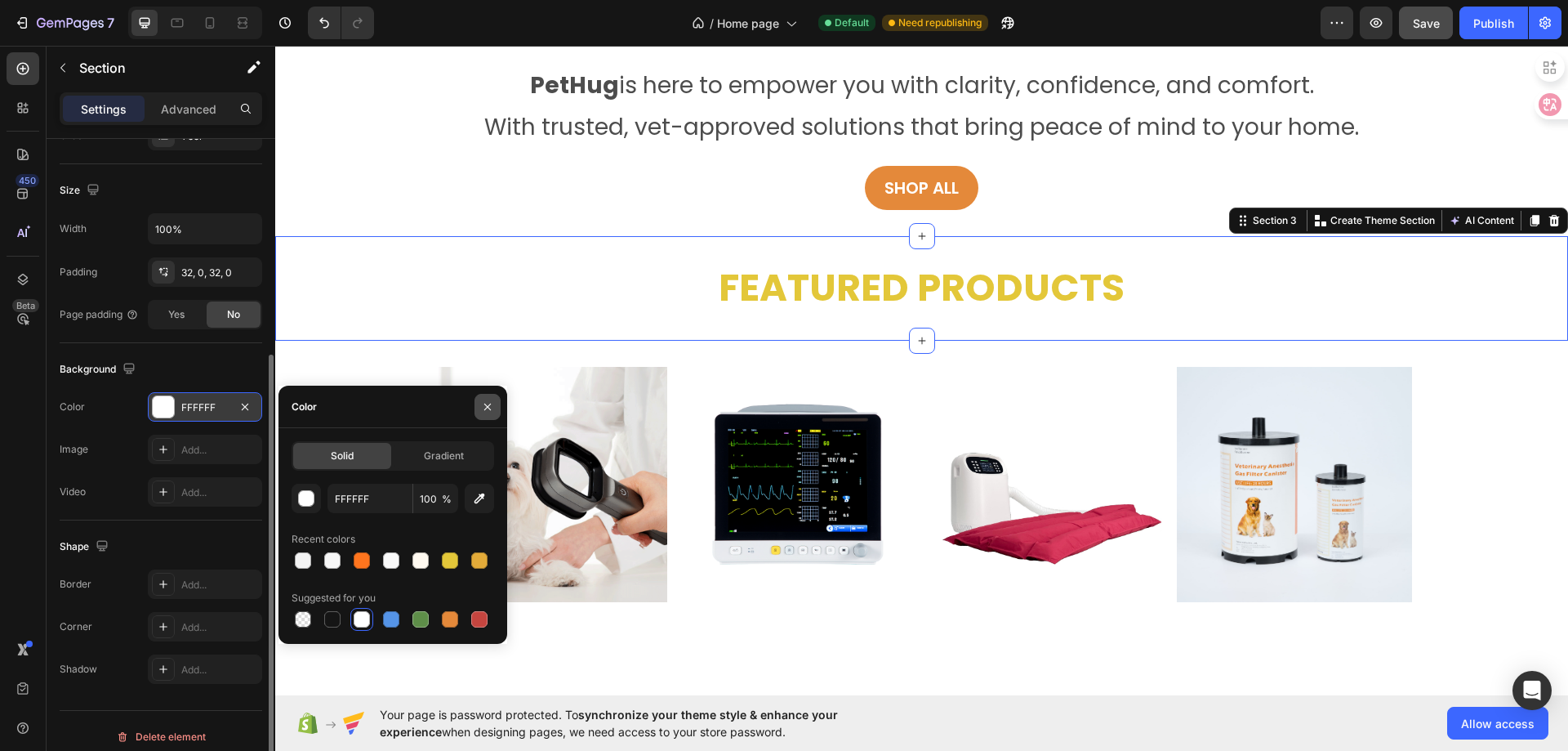
click at [494, 413] on button "button" at bounding box center [487, 407] width 26 height 26
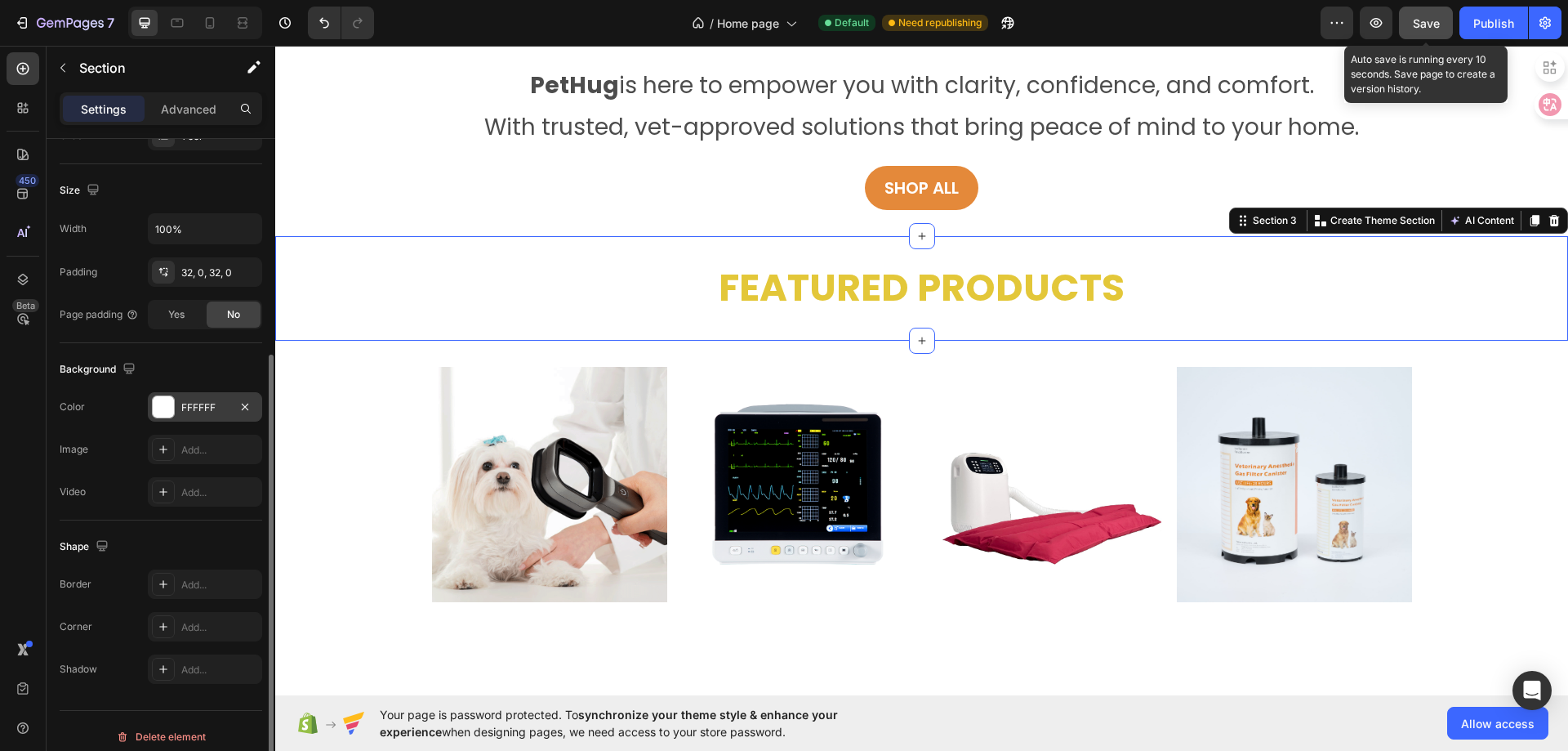
click at [1421, 32] on button "Save" at bounding box center [1426, 23] width 54 height 33
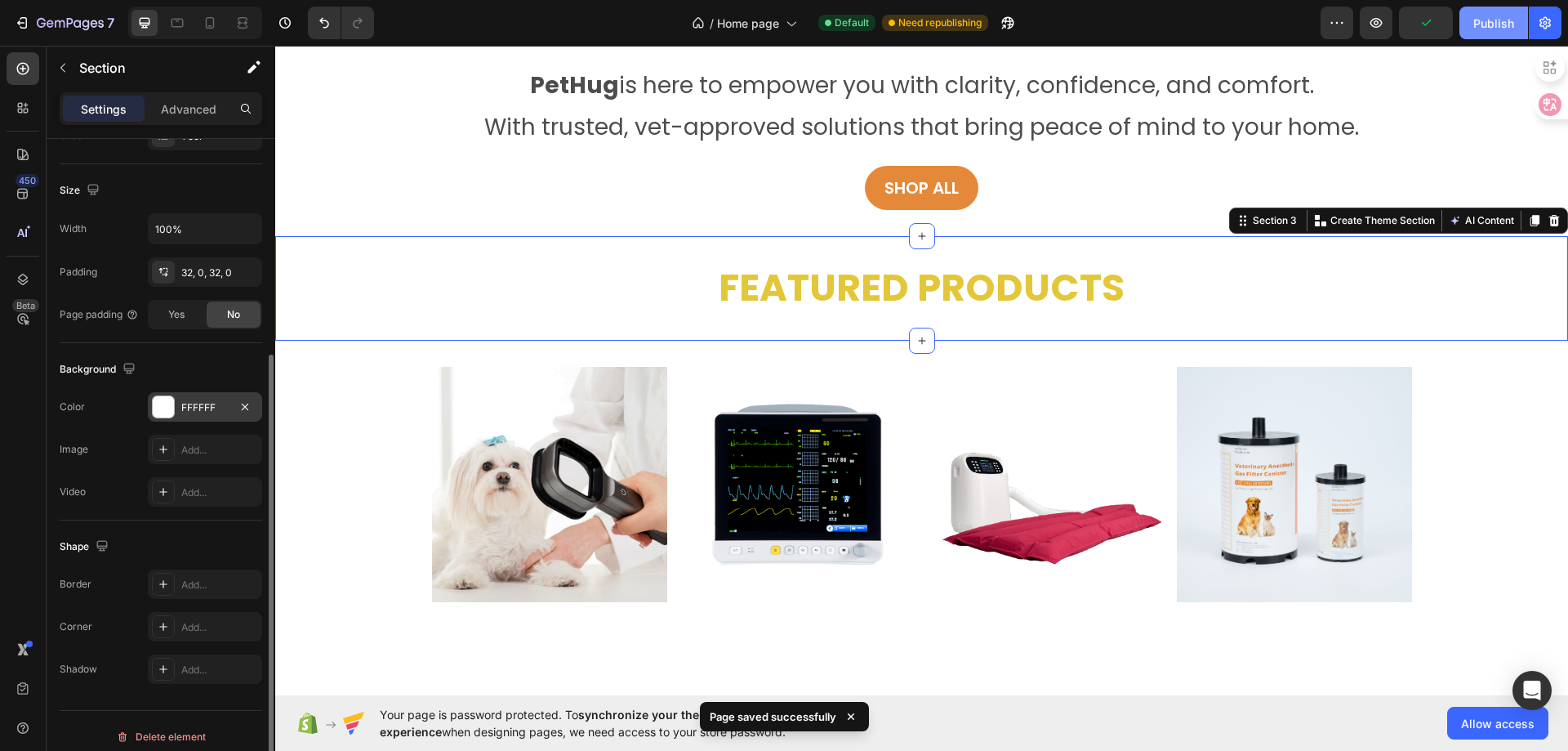
click at [1500, 32] on button "Publish" at bounding box center [1493, 23] width 69 height 33
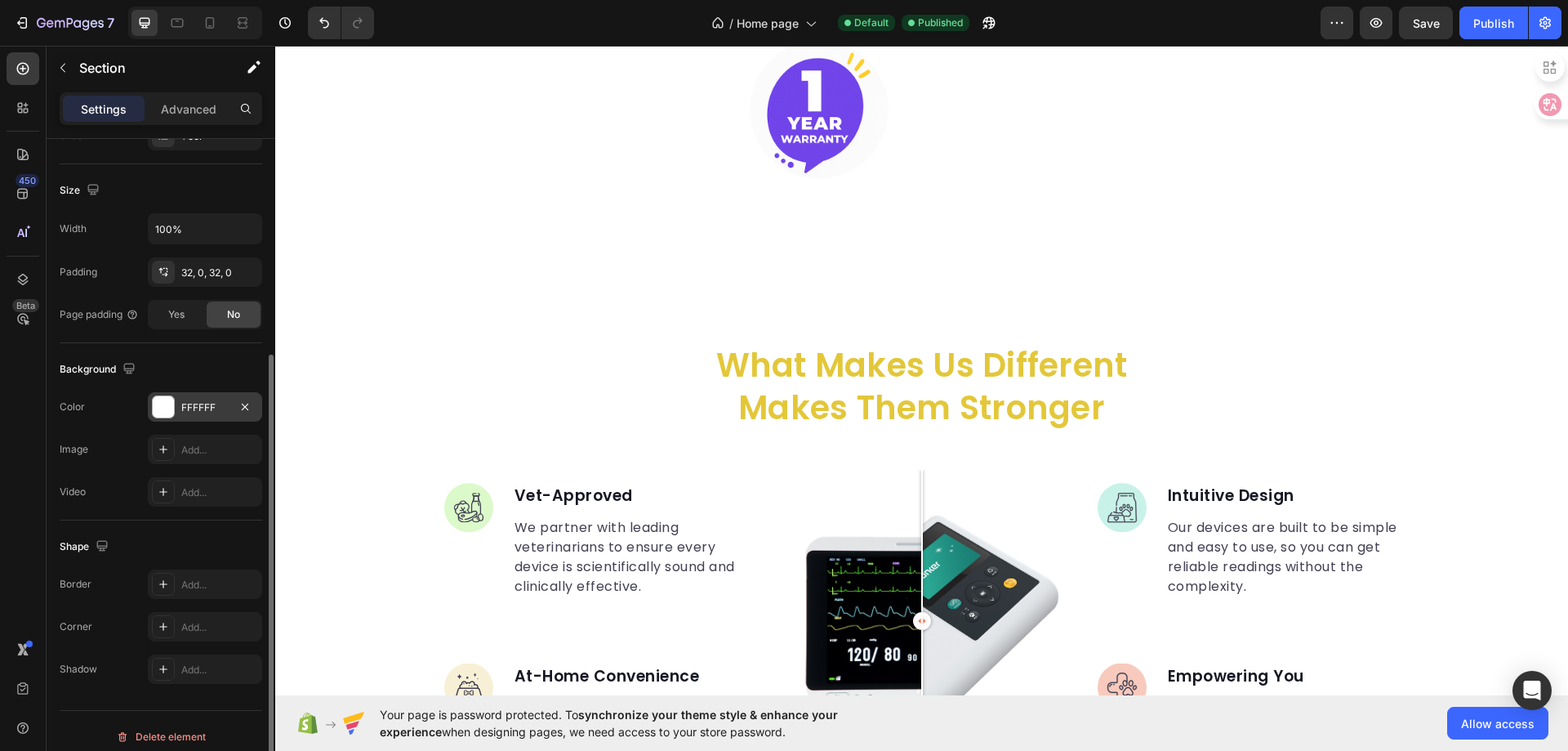
scroll to position [2020, 0]
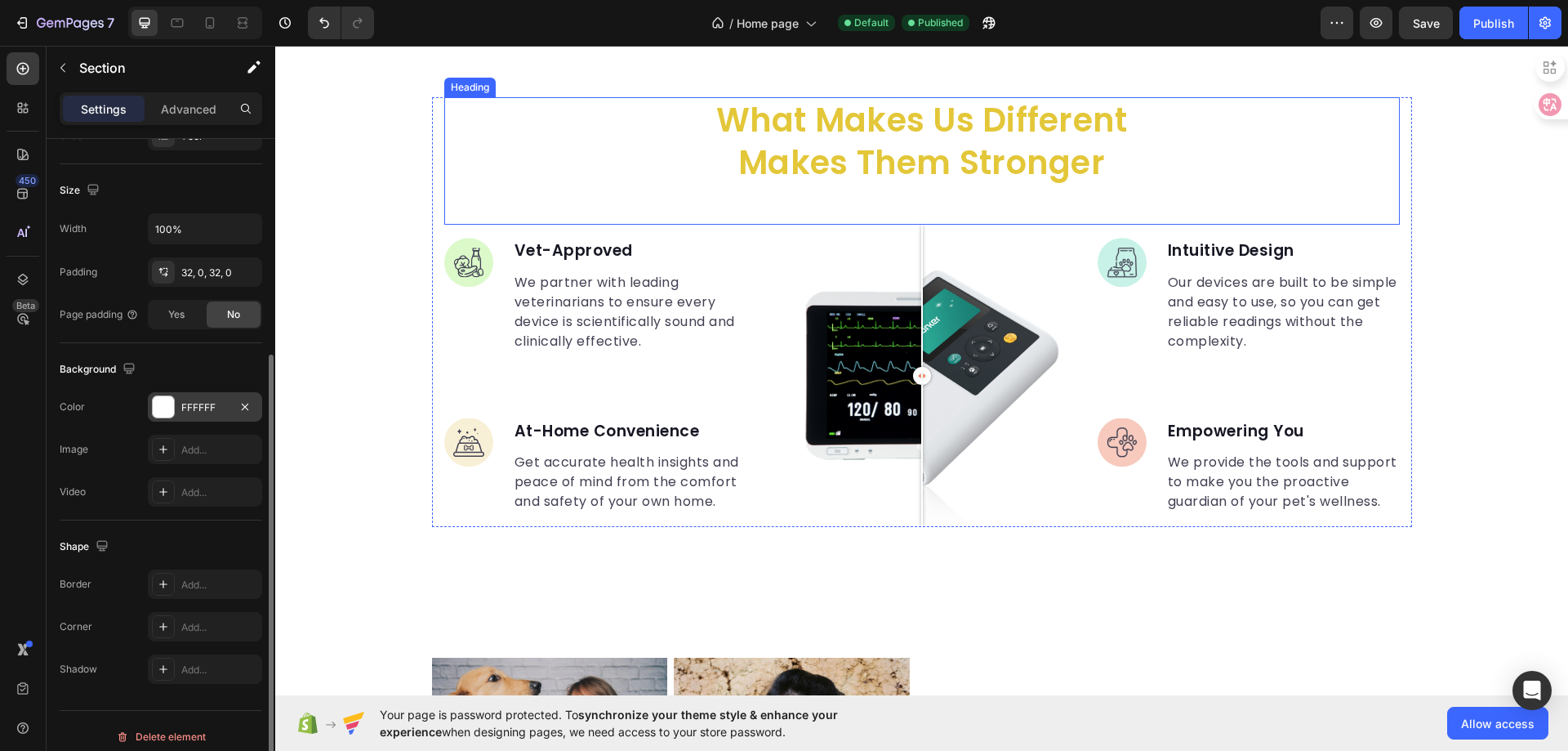
click at [640, 188] on div "what makes us different makes them stronger Heading" at bounding box center [922, 161] width 956 height 127
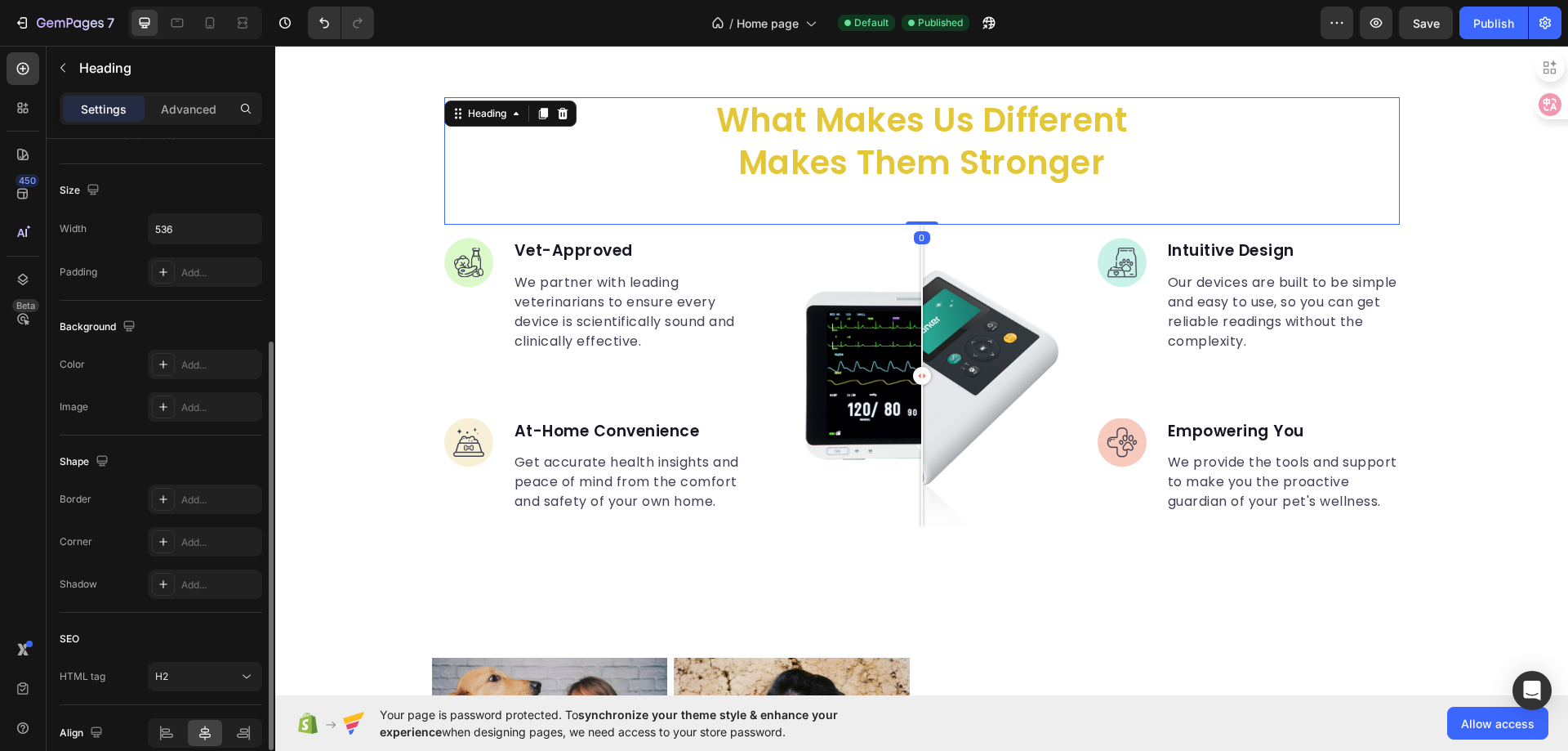
scroll to position [0, 0]
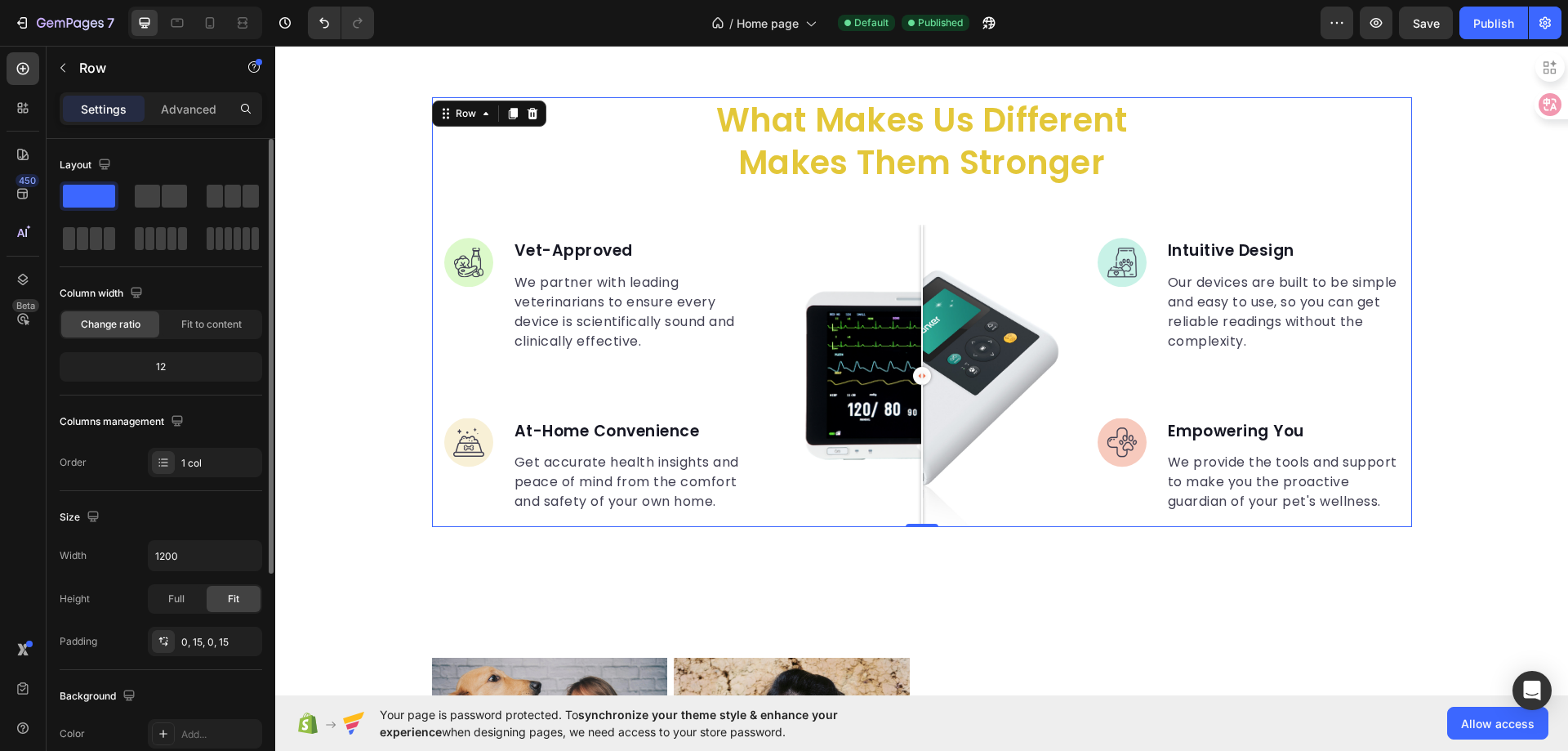
click at [433, 248] on div "what makes us different makes them stronger Heading Image Vet-Approved Text blo…" at bounding box center [923, 312] width 980 height 430
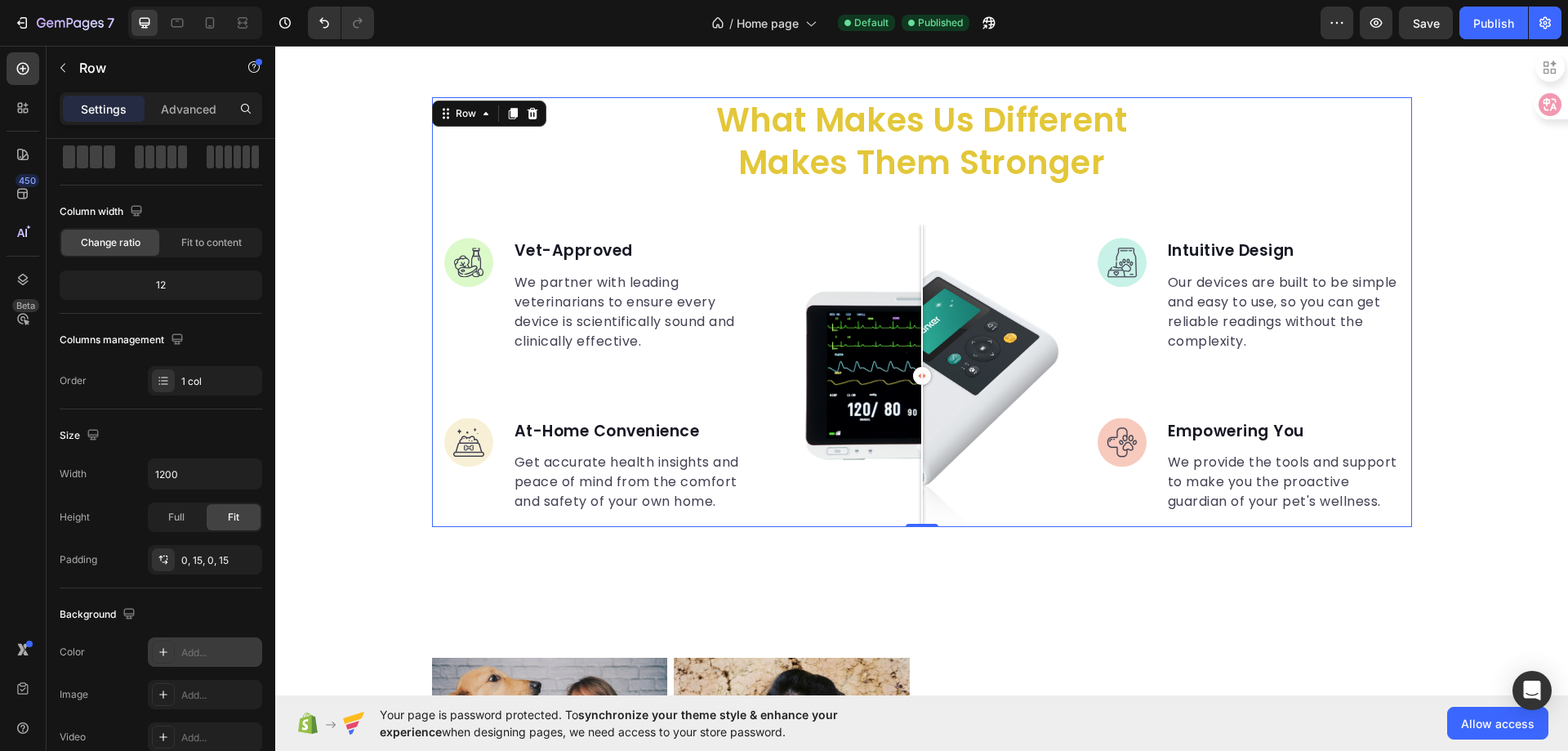
click at [166, 655] on icon at bounding box center [163, 652] width 13 height 13
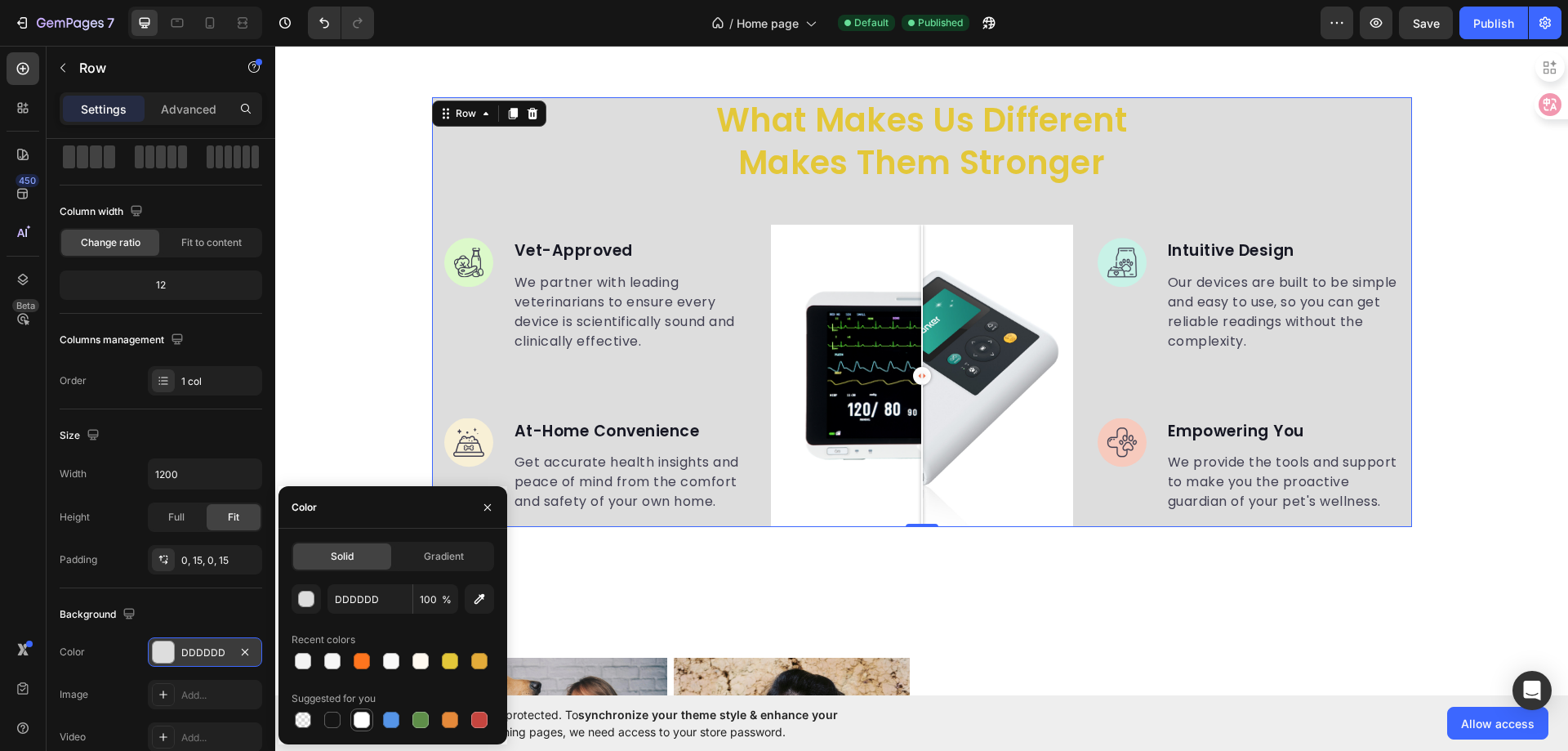
click at [363, 716] on div at bounding box center [362, 719] width 16 height 16
type input "FFFFFF"
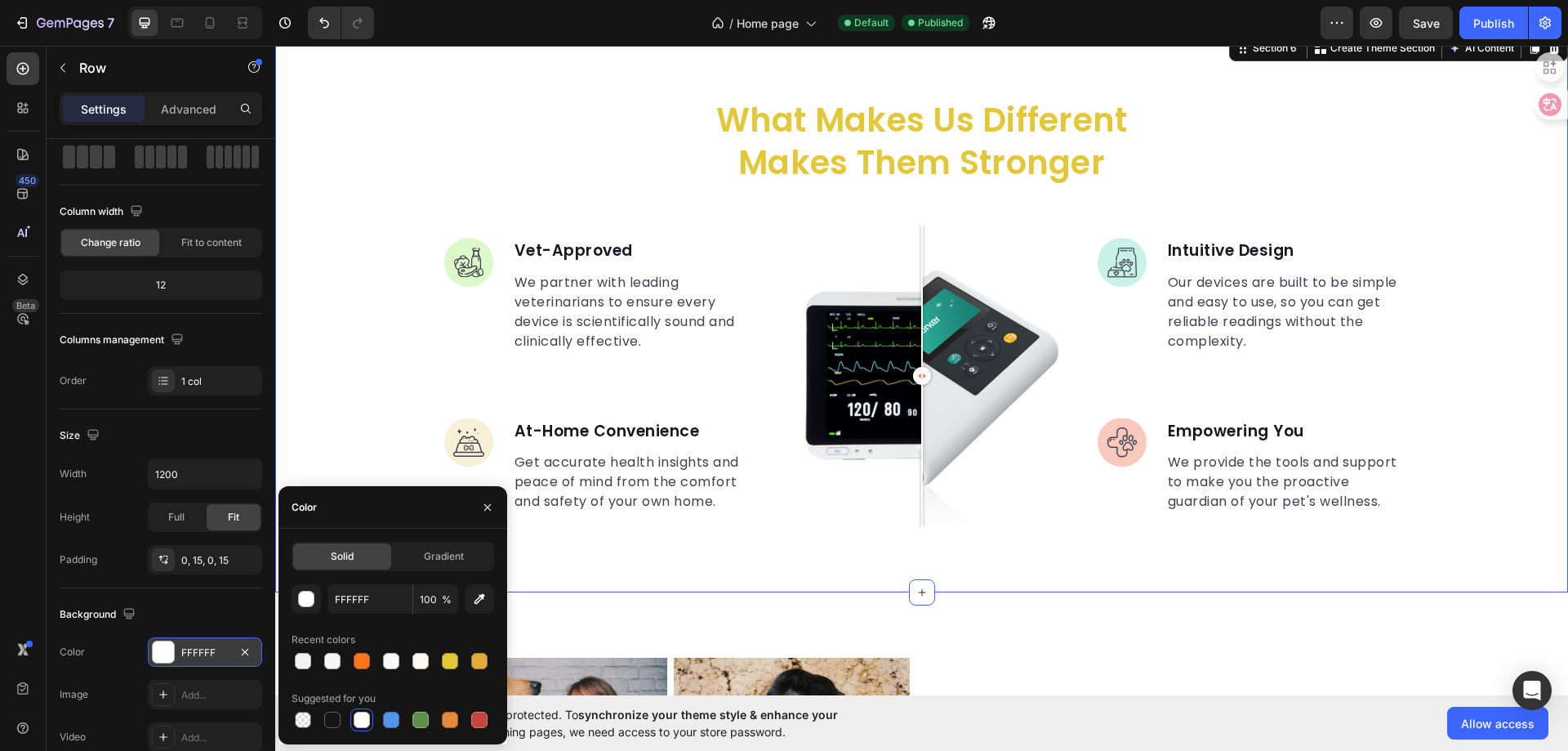
click at [352, 441] on div "what makes us different makes them stronger Heading Image Vet-Approved Text blo…" at bounding box center [922, 312] width 1293 height 430
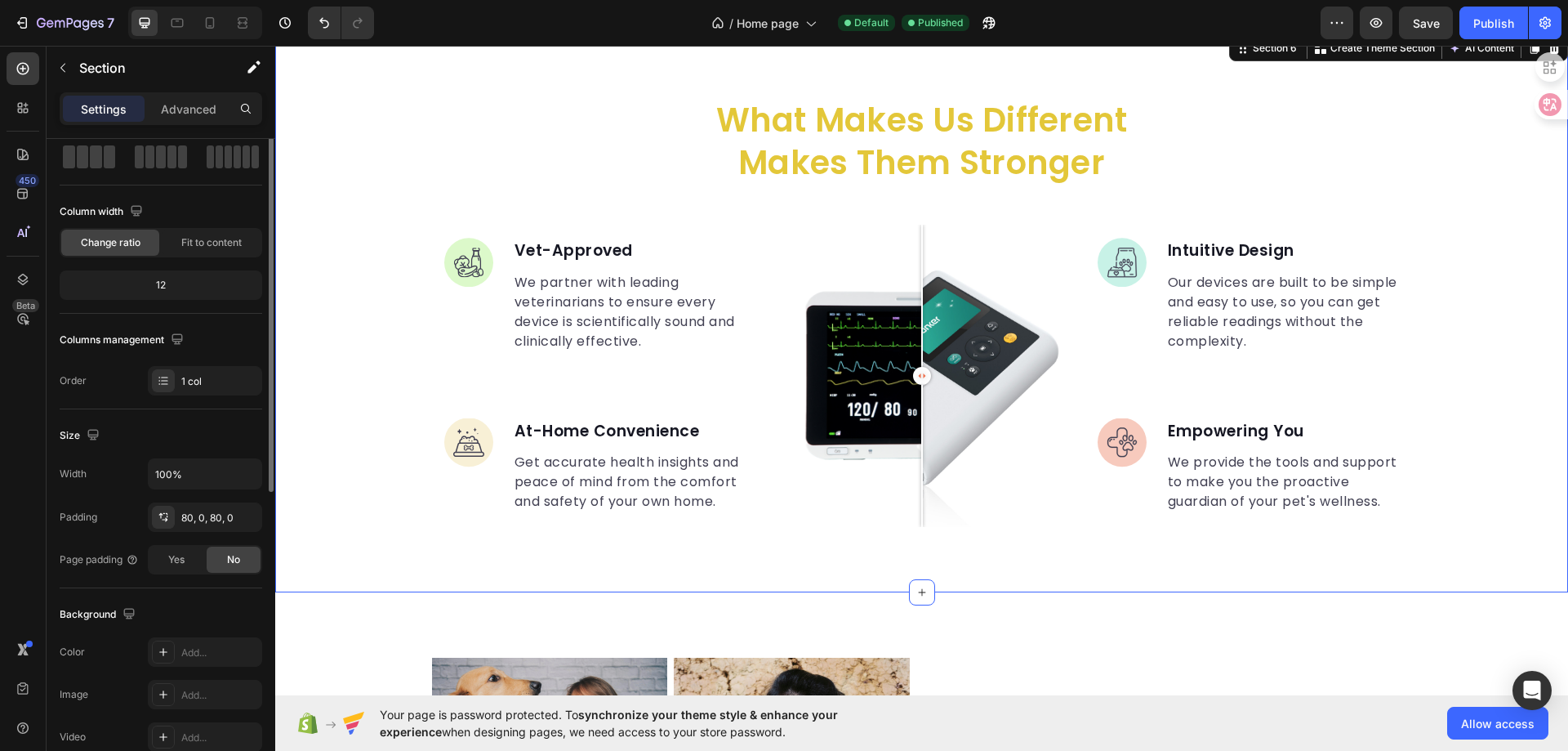
scroll to position [0, 0]
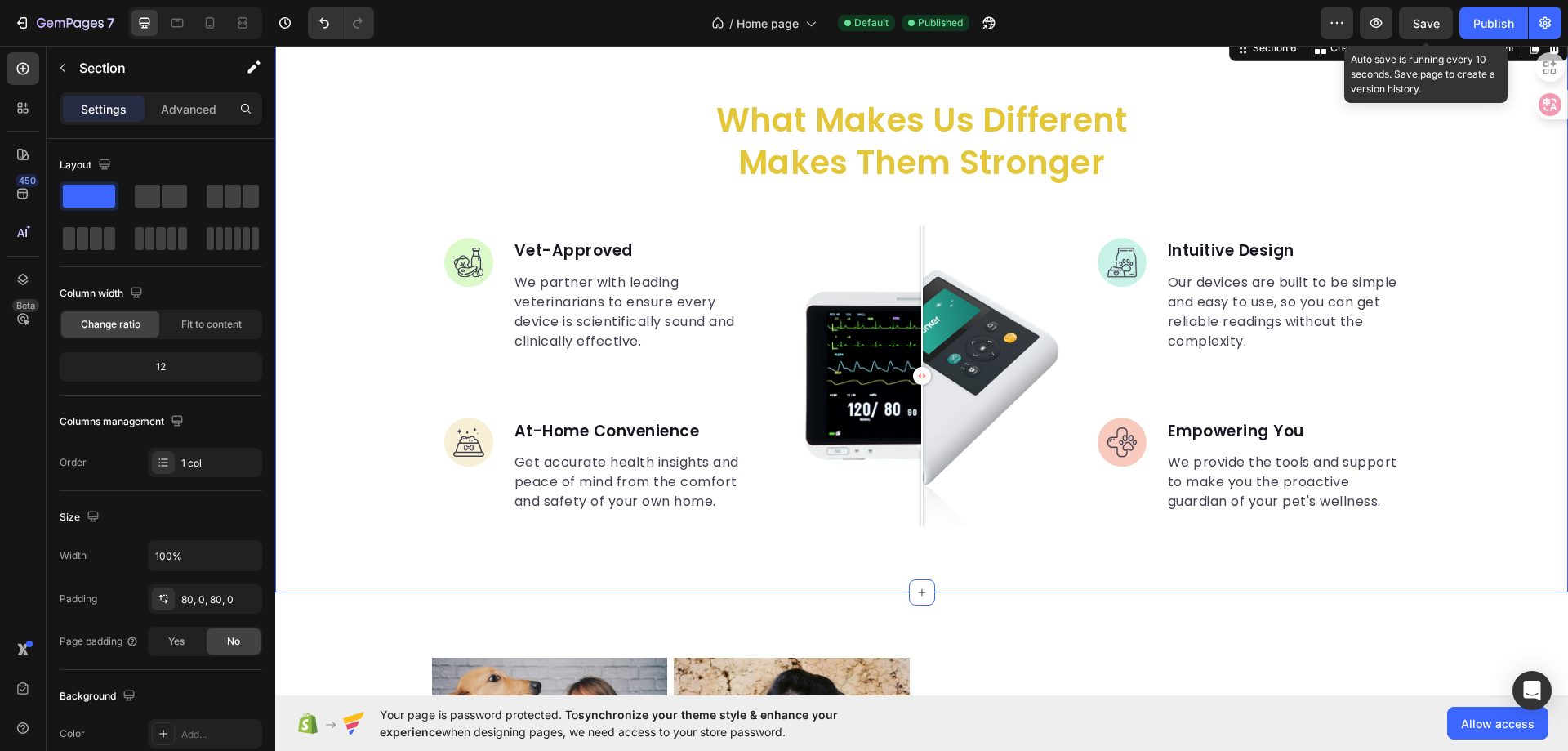
click at [1430, 26] on span "Save" at bounding box center [1426, 23] width 27 height 14
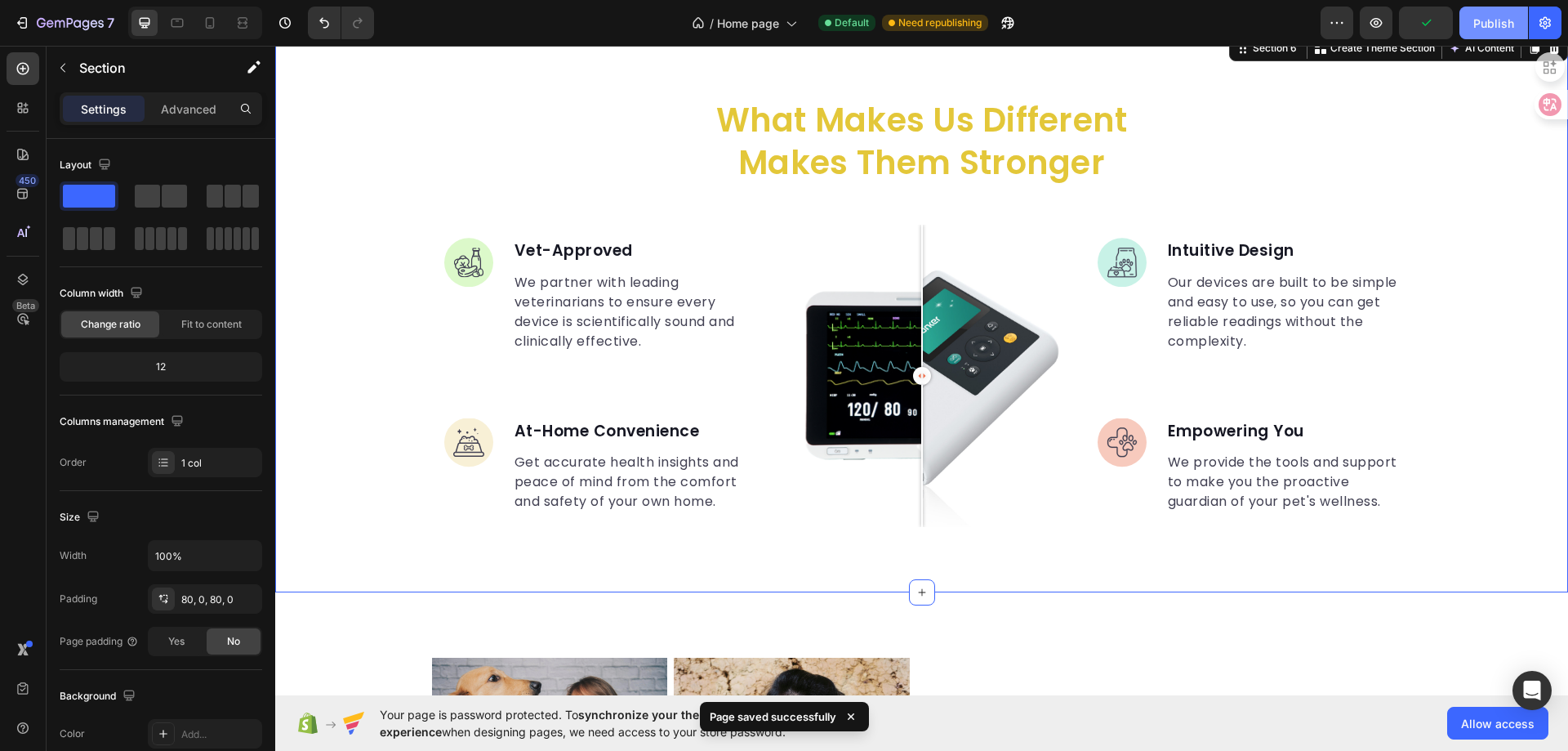
click at [1514, 30] on button "Publish" at bounding box center [1493, 23] width 69 height 33
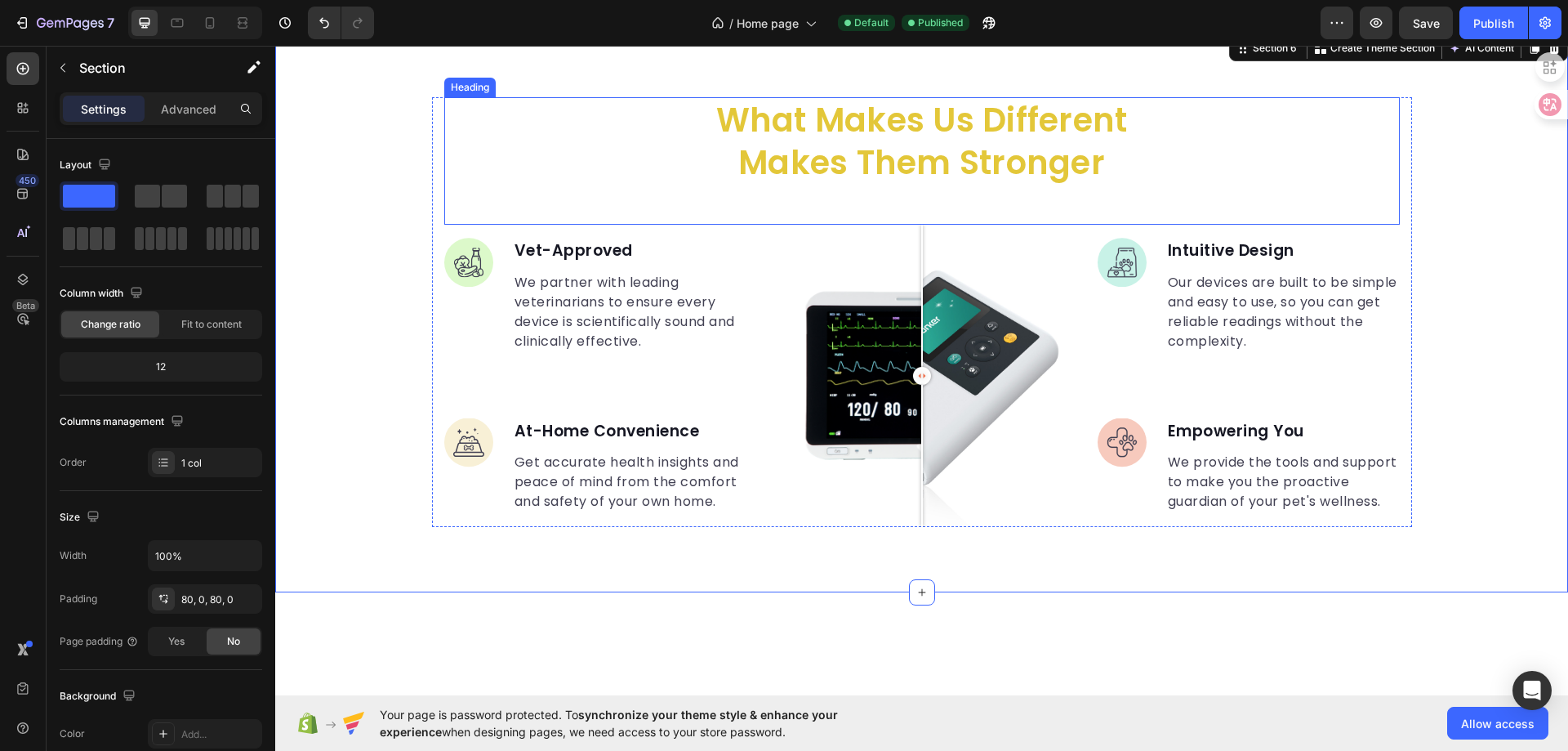
scroll to position [1857, 0]
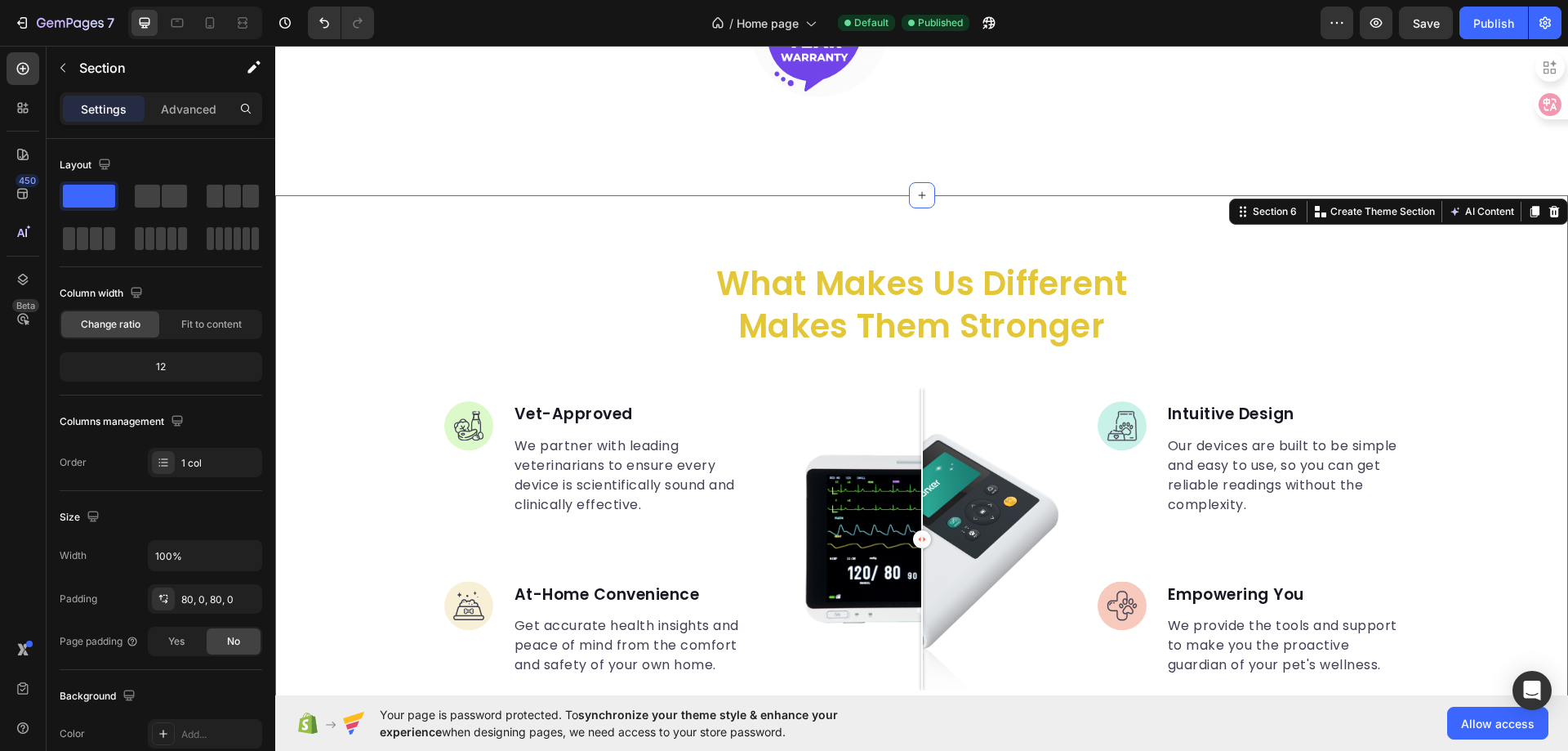
click at [699, 227] on div "what makes us different makes them stronger Heading Image Vet-Approved Text blo…" at bounding box center [922, 475] width 1293 height 561
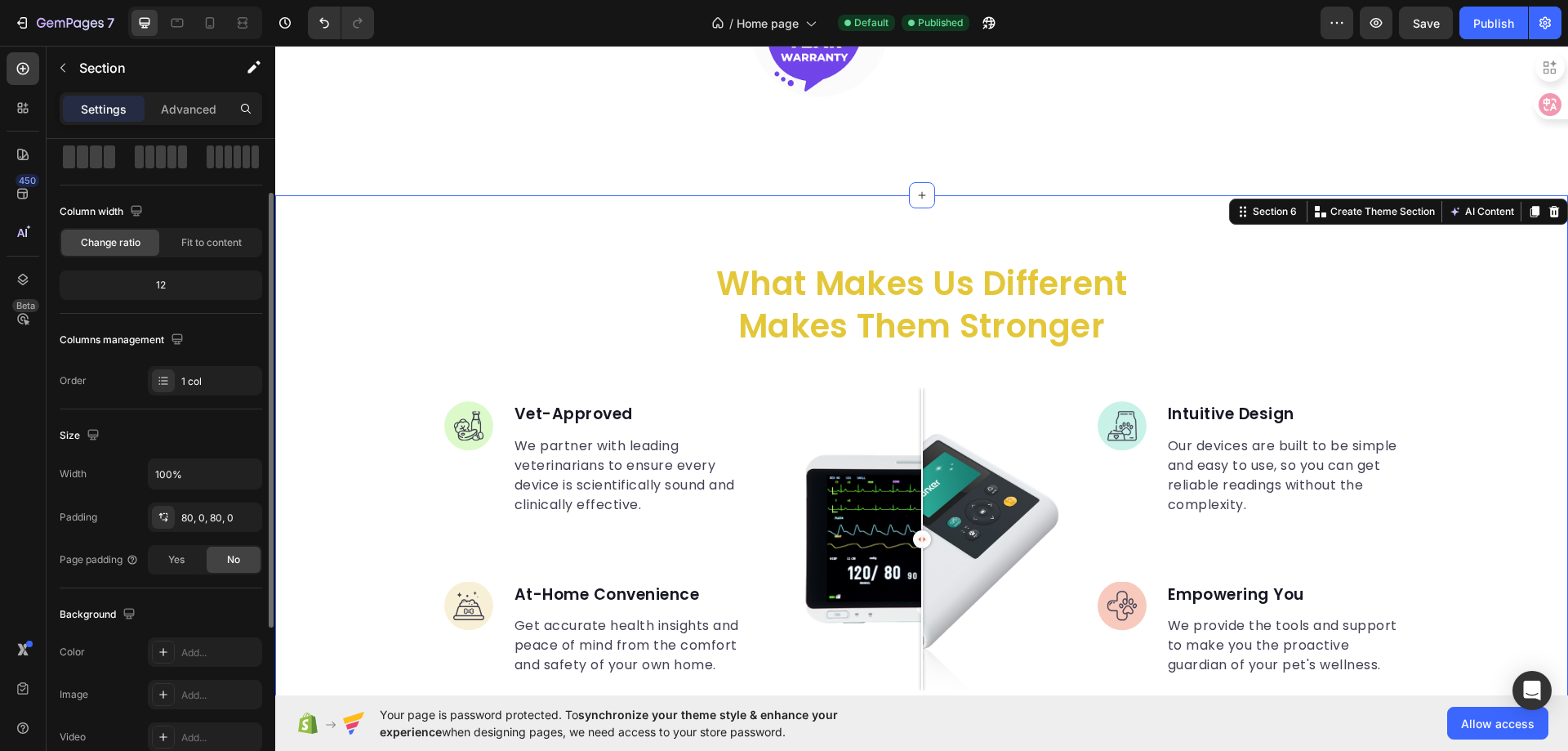
scroll to position [163, 0]
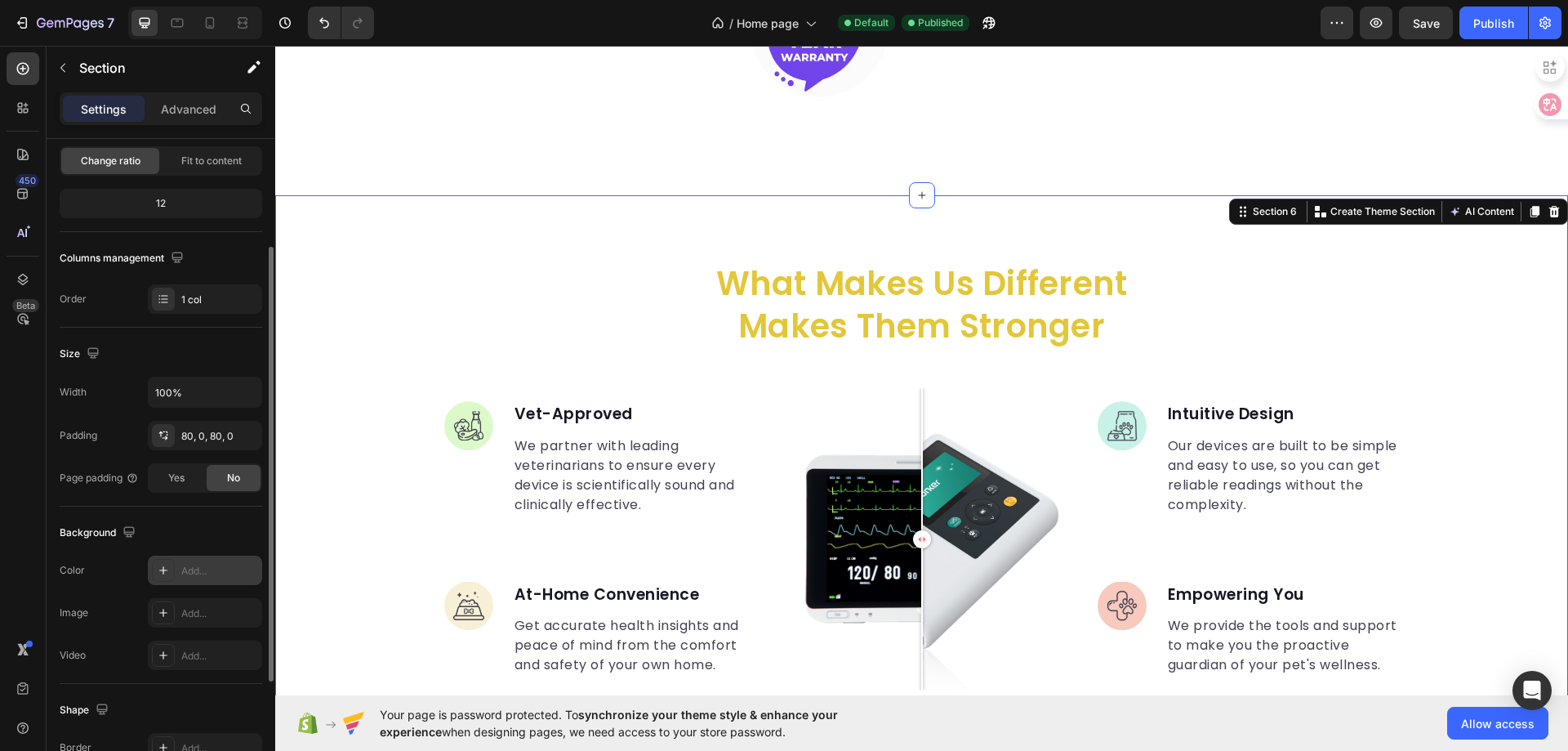
click at [159, 581] on div at bounding box center [163, 570] width 23 height 23
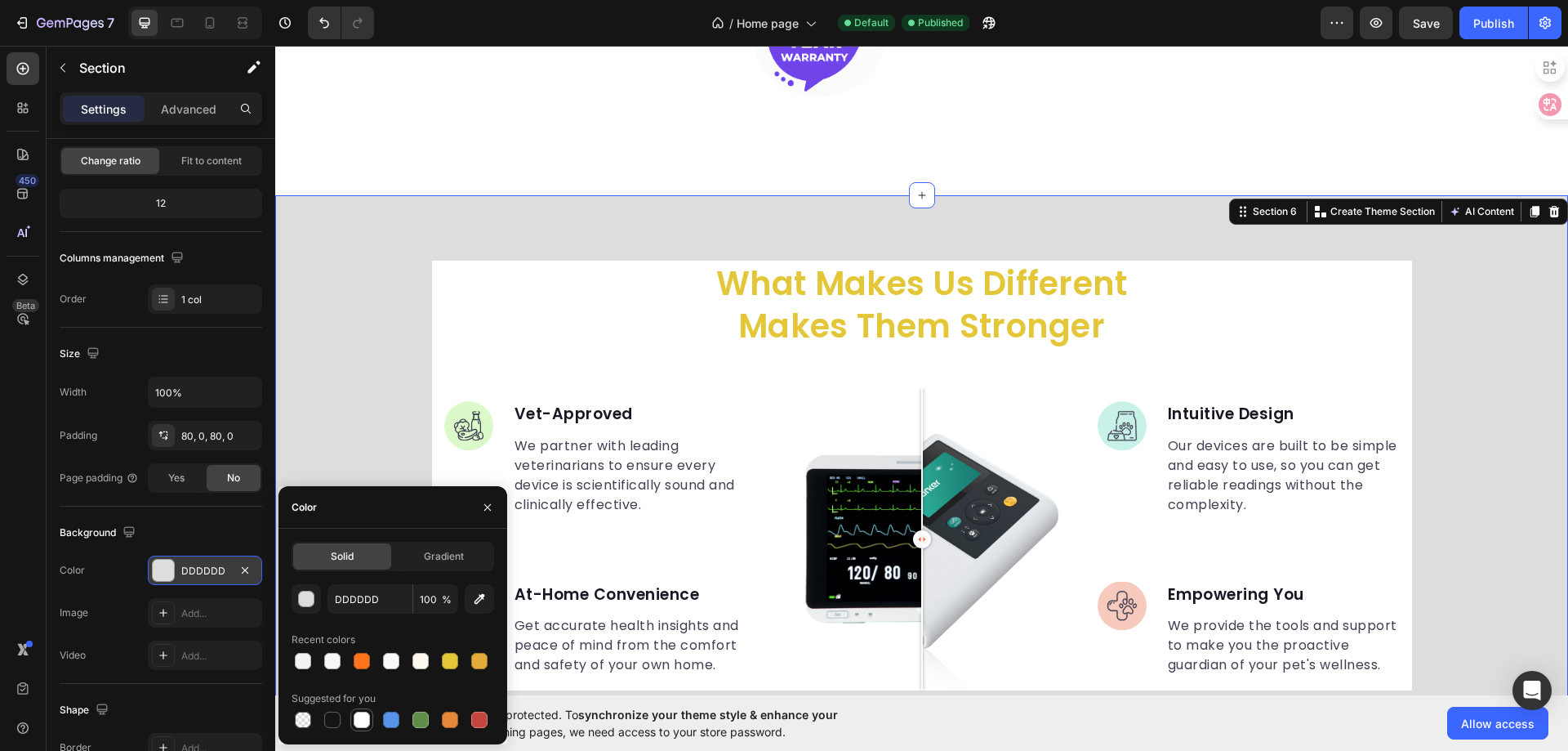
click at [366, 721] on div at bounding box center [362, 719] width 16 height 16
type input "FFFFFF"
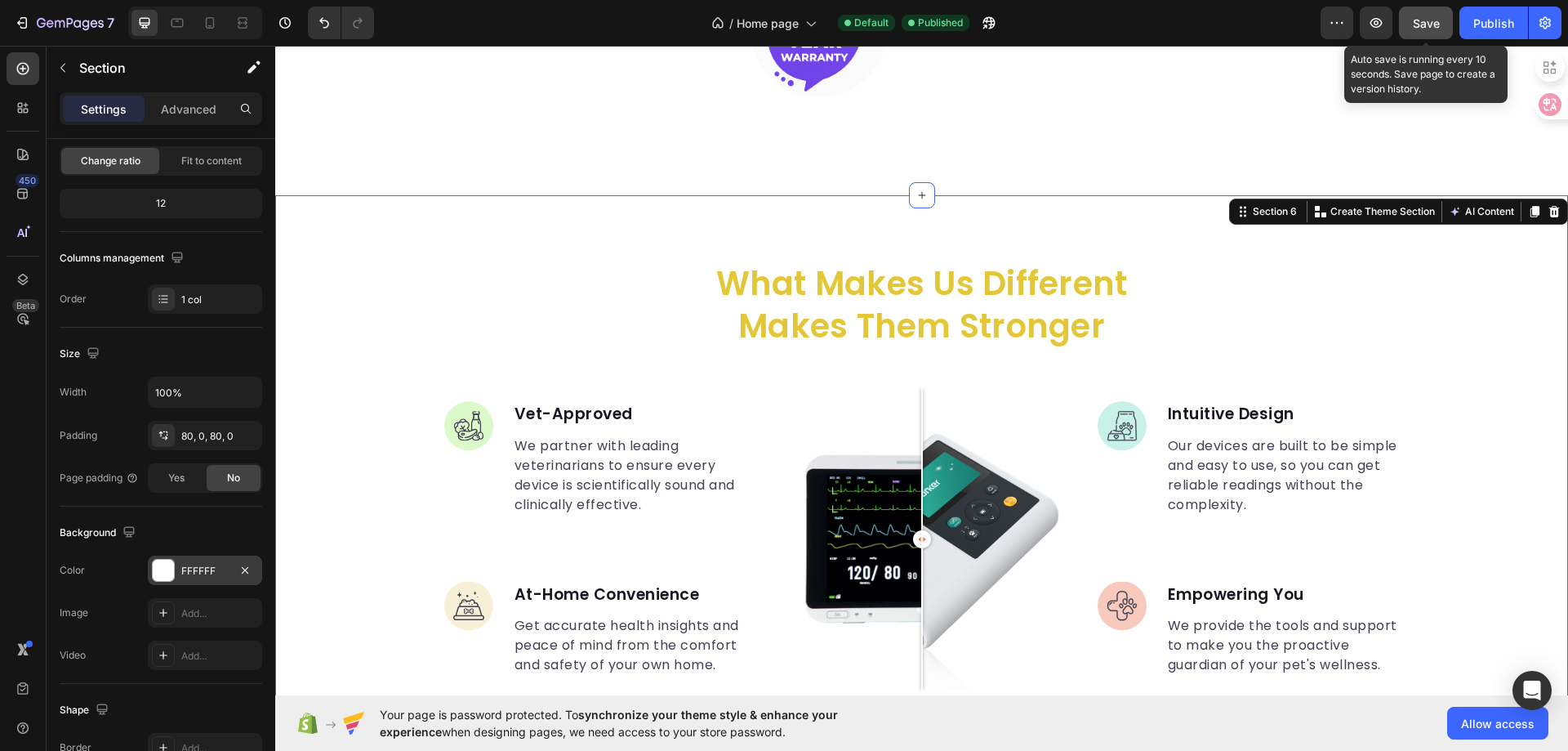
click at [1443, 35] on button "Save" at bounding box center [1426, 23] width 54 height 33
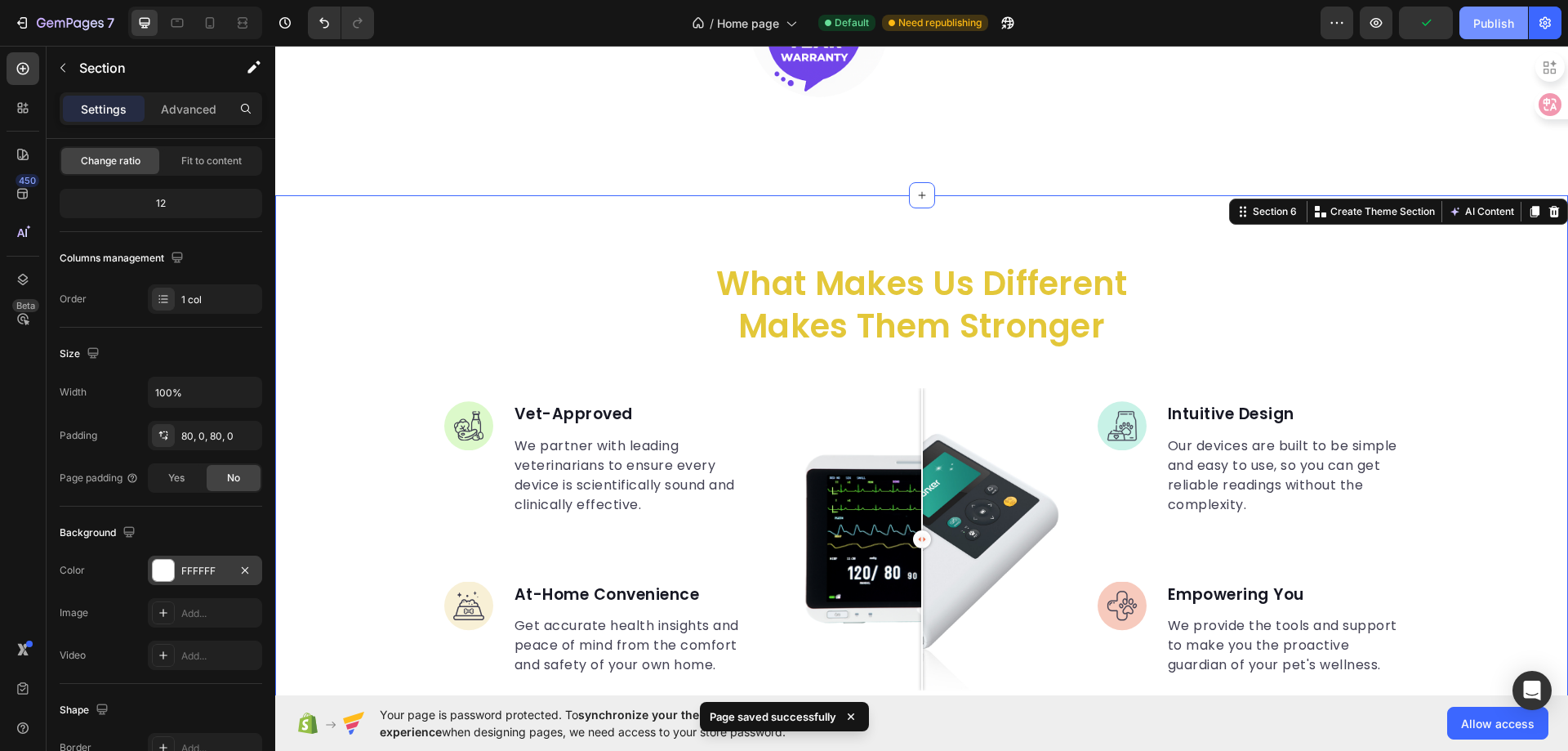
click at [1474, 30] on div "Publish" at bounding box center [1493, 23] width 41 height 17
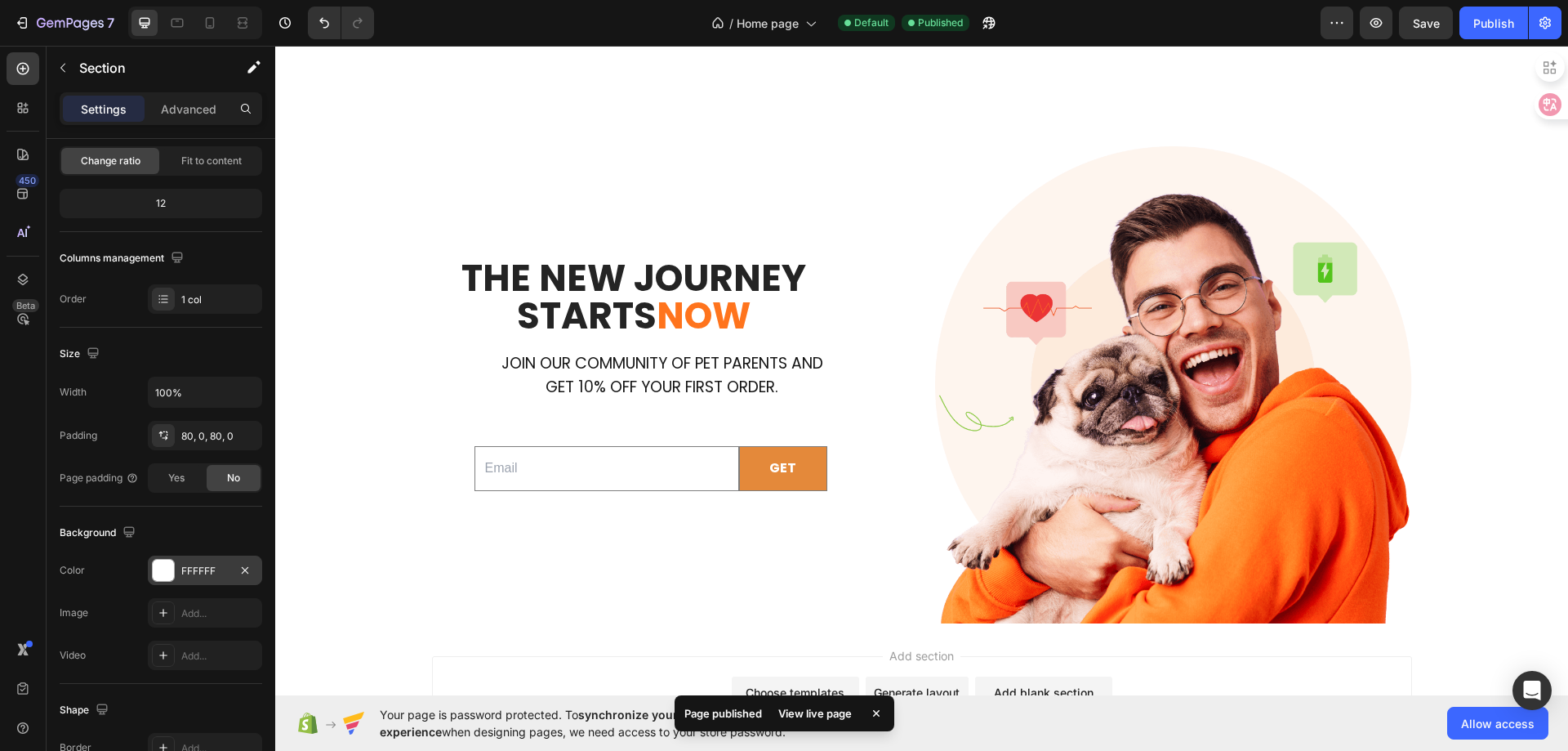
scroll to position [3900, 0]
